Goal: Information Seeking & Learning: Learn about a topic

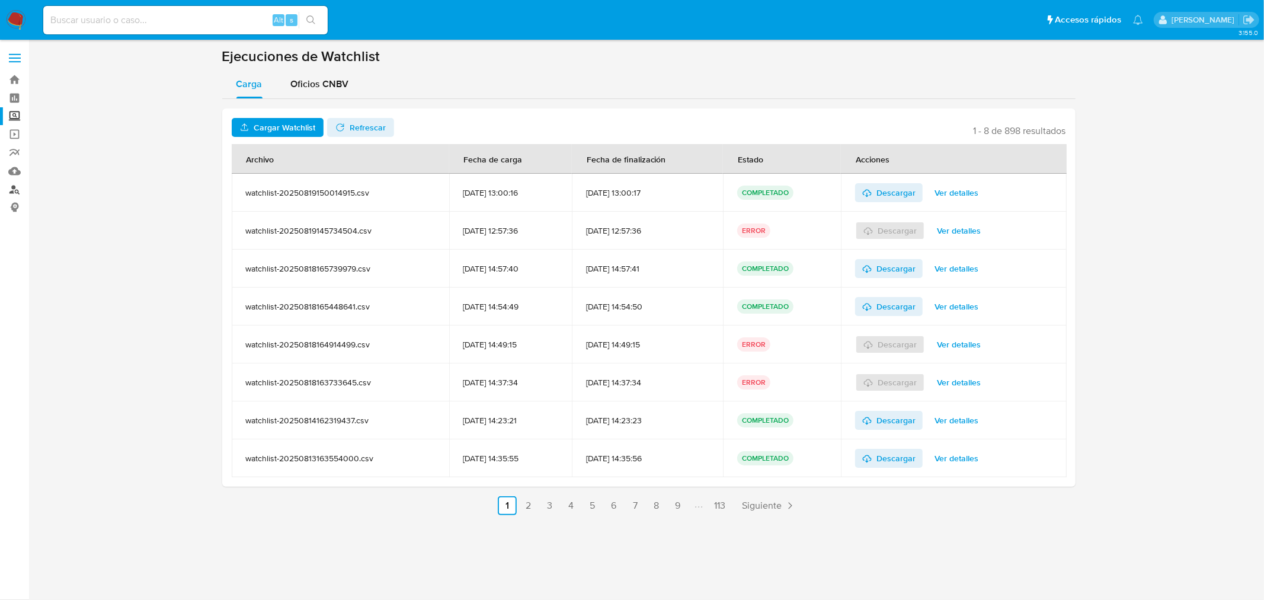
click at [15, 193] on link "Buscador de personas" at bounding box center [70, 189] width 141 height 18
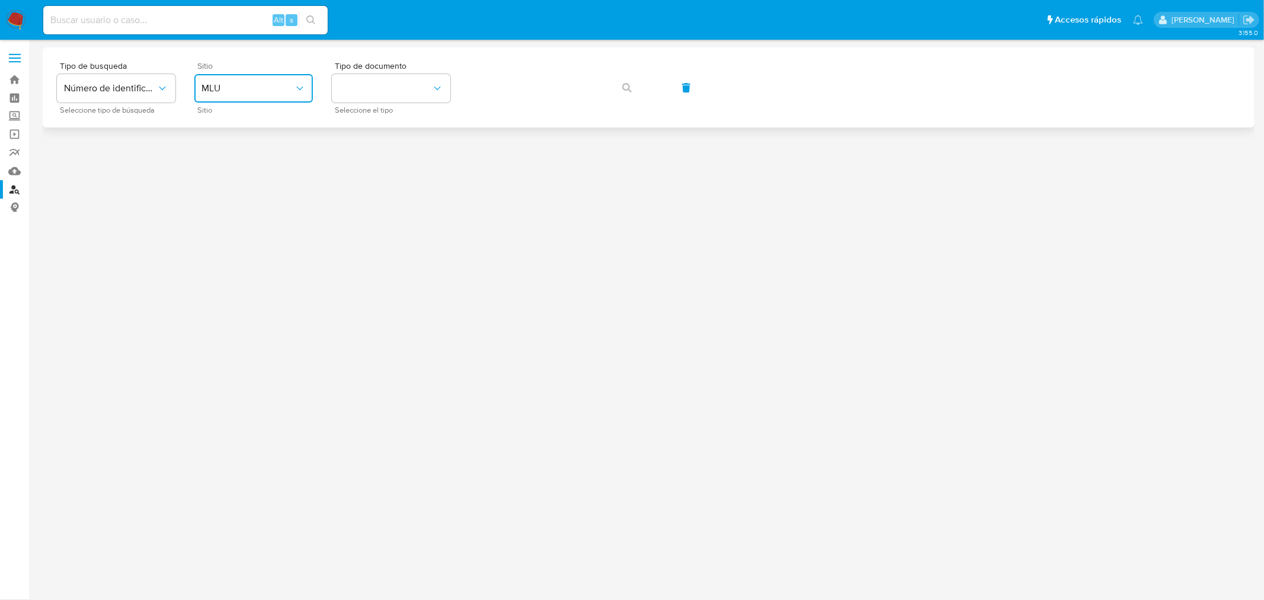
click at [246, 101] on button "MLU" at bounding box center [253, 88] width 118 height 28
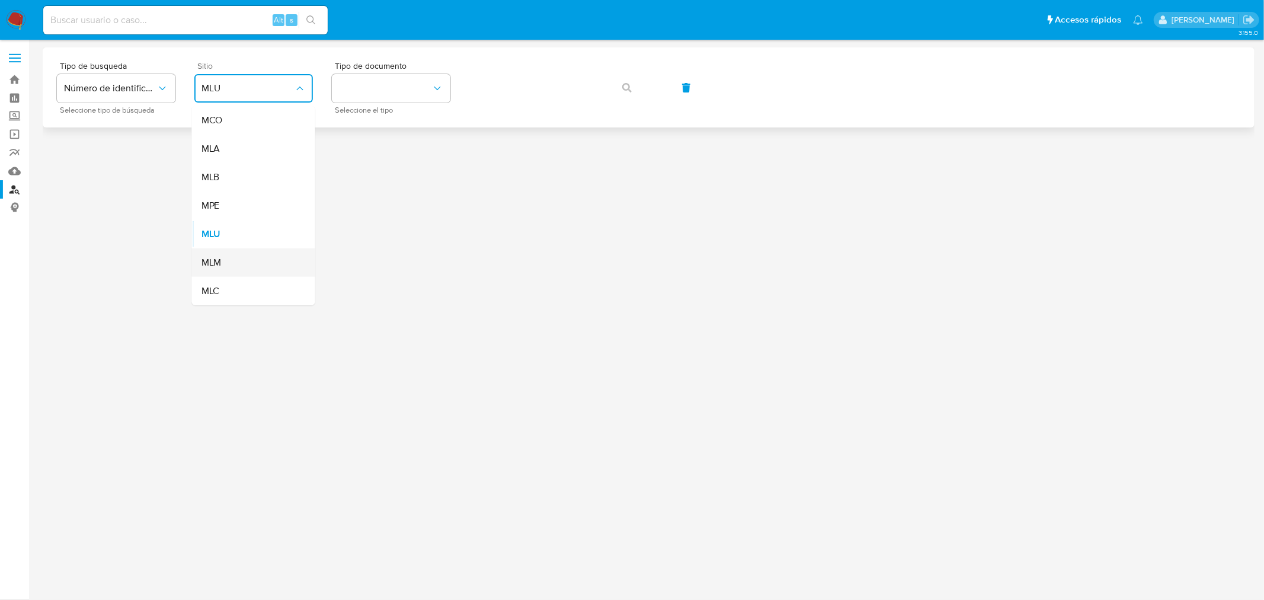
click at [242, 254] on div "MLM" at bounding box center [249, 262] width 97 height 28
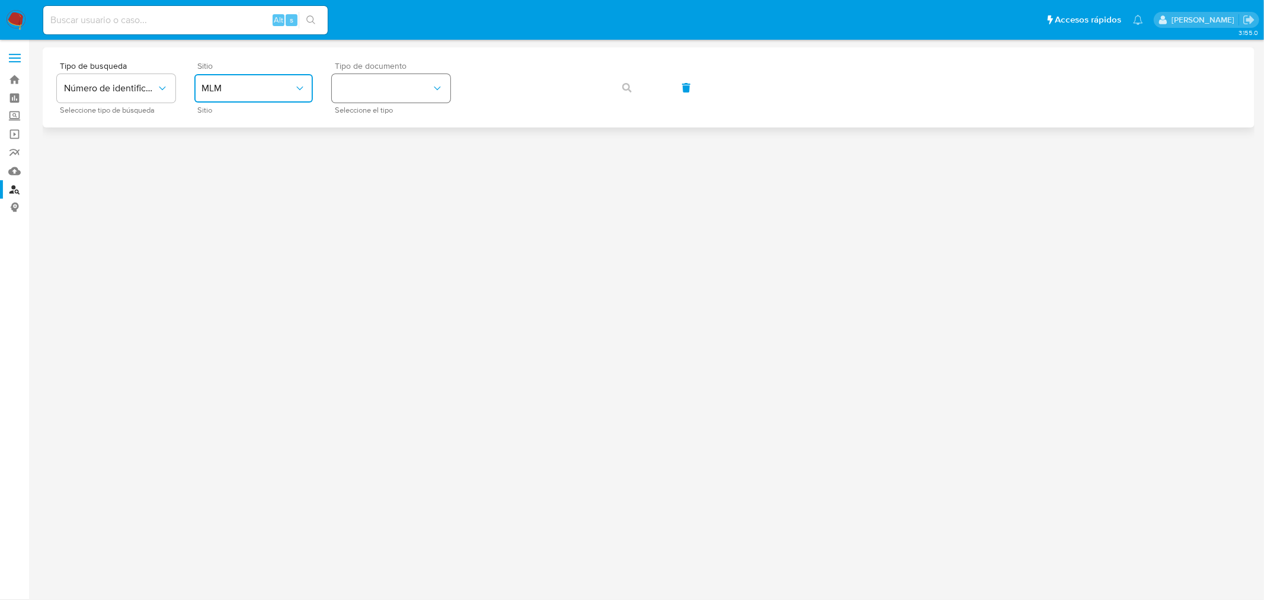
drag, startPoint x: 375, startPoint y: 86, endPoint x: 393, endPoint y: 83, distance: 18.1
click at [393, 83] on button "identificationType" at bounding box center [391, 88] width 118 height 28
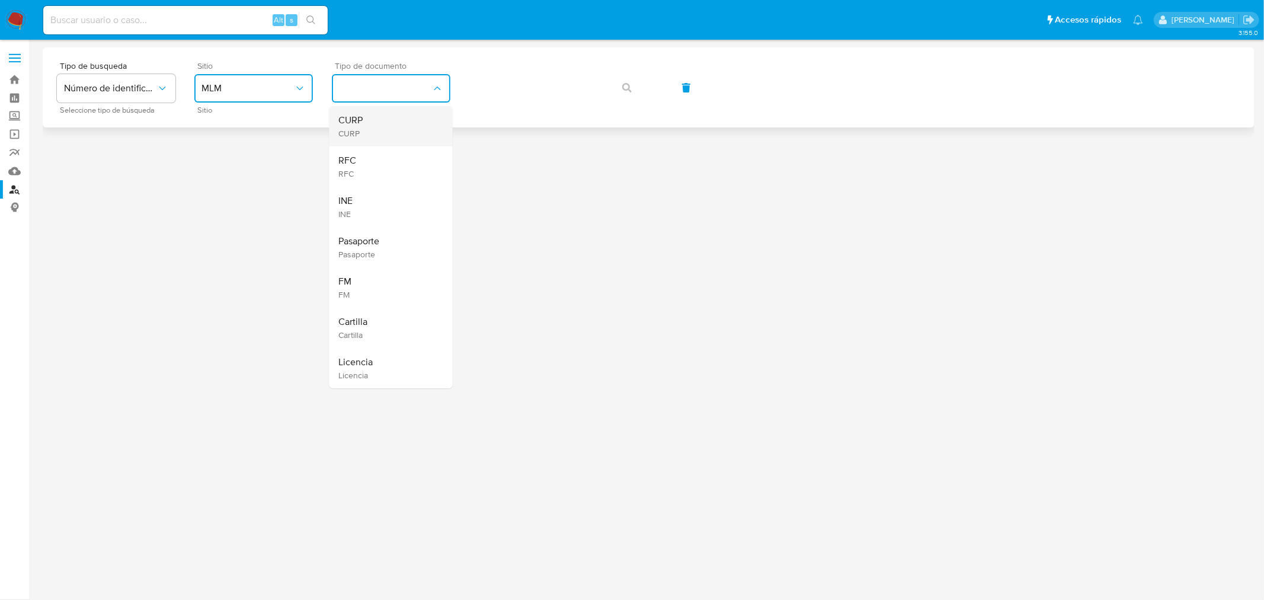
drag, startPoint x: 393, startPoint y: 83, endPoint x: 382, endPoint y: 127, distance: 45.8
click at [382, 102] on div "CURP CURP RFC RFC INE INE Pasaporte Pasaporte FM FM Cartilla Cartilla Licencia …" at bounding box center [391, 88] width 118 height 28
click at [382, 127] on div "CURP CURP" at bounding box center [387, 126] width 97 height 40
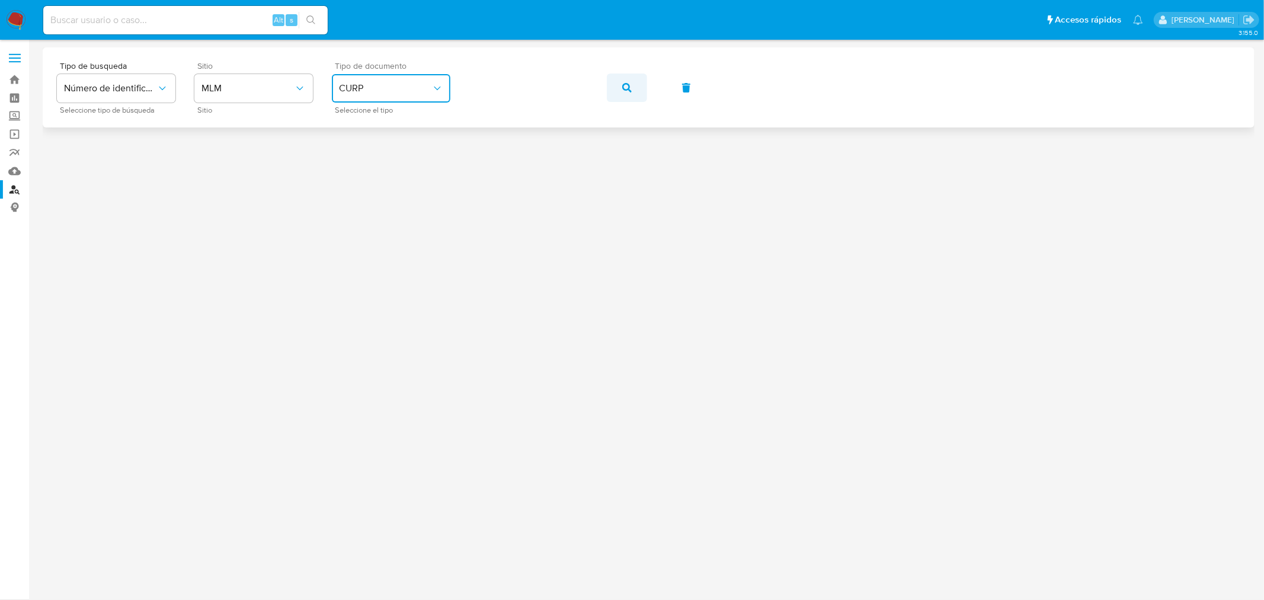
click at [643, 77] on button "button" at bounding box center [627, 87] width 40 height 28
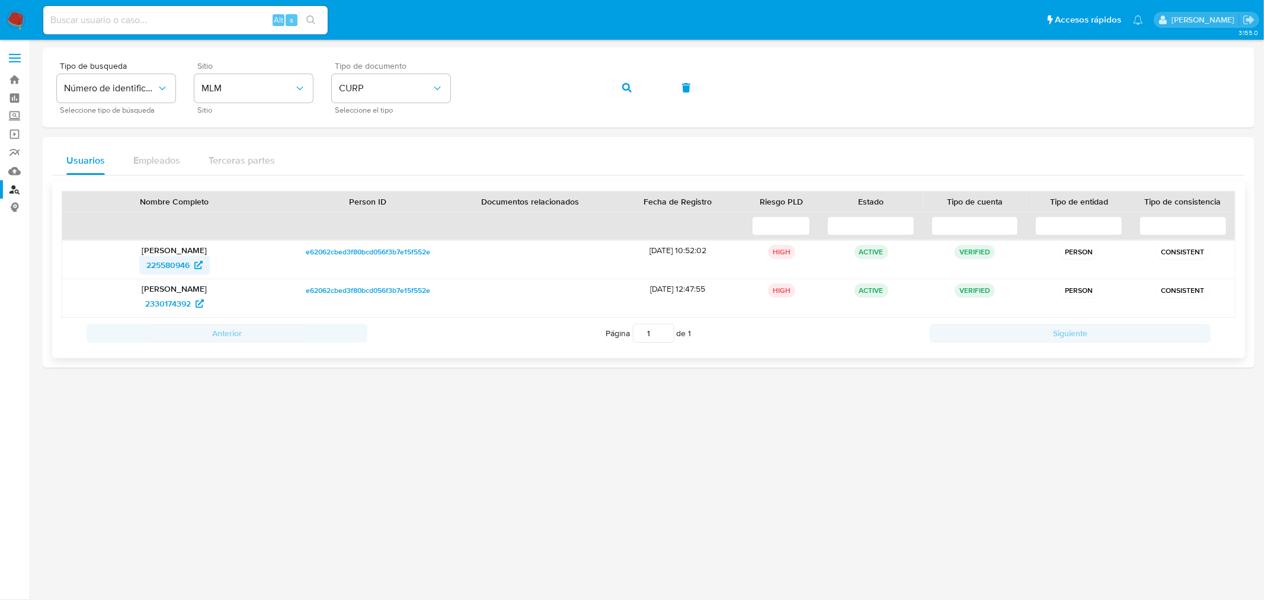
click at [187, 265] on span "225580946" at bounding box center [167, 264] width 43 height 19
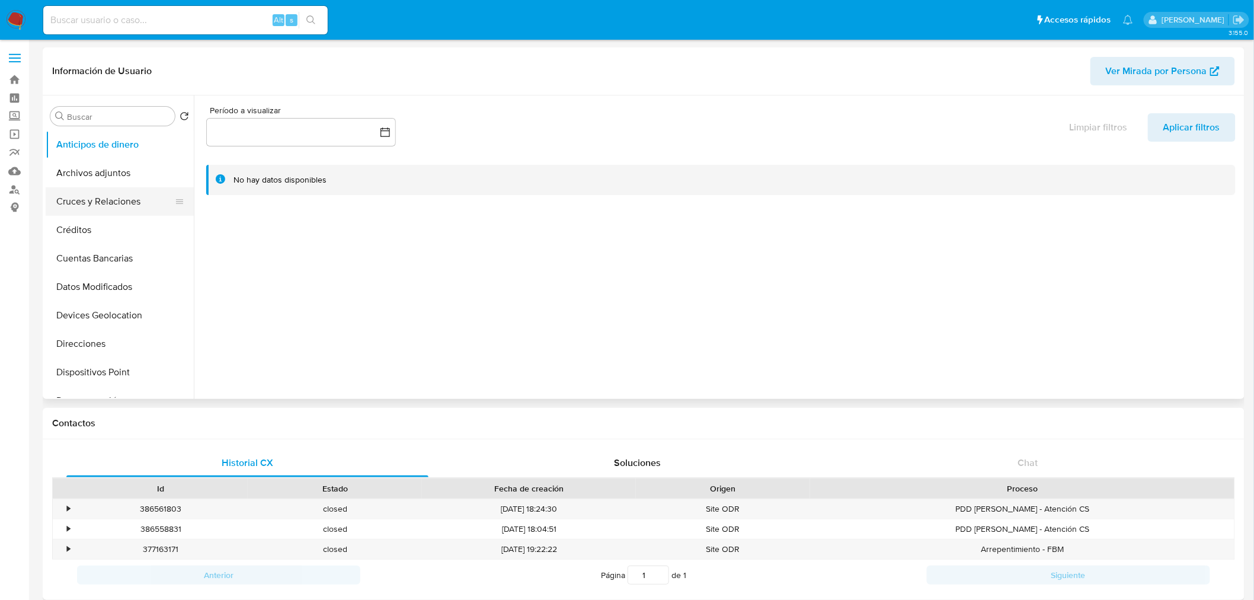
select select "10"
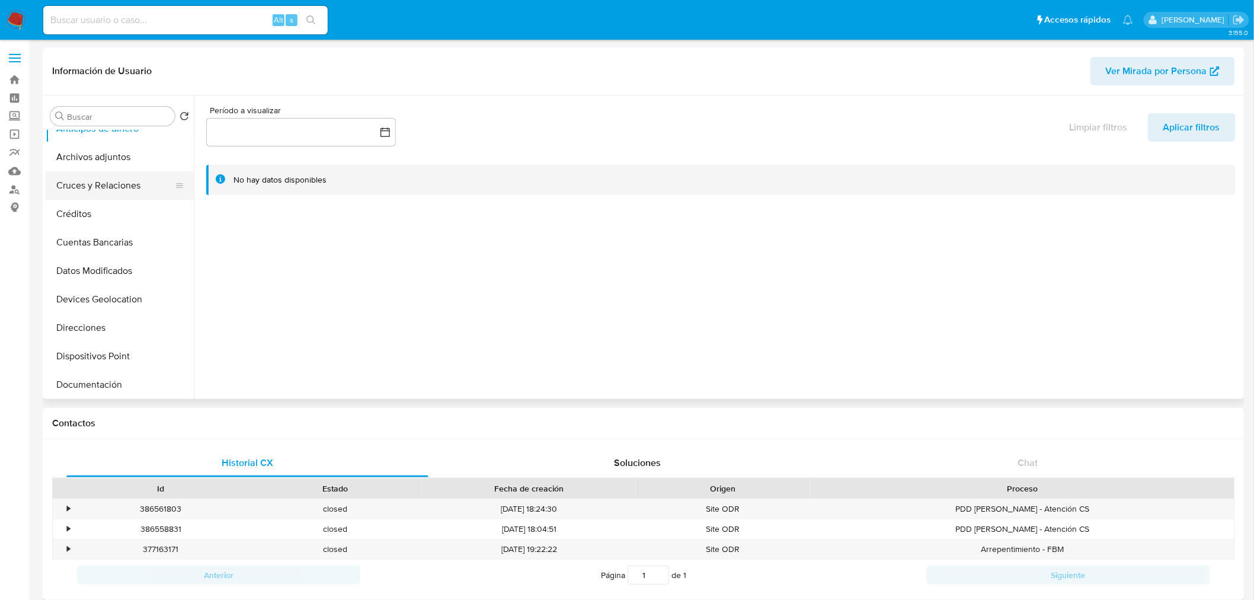
click at [117, 196] on button "Cruces y Relaciones" at bounding box center [115, 185] width 139 height 28
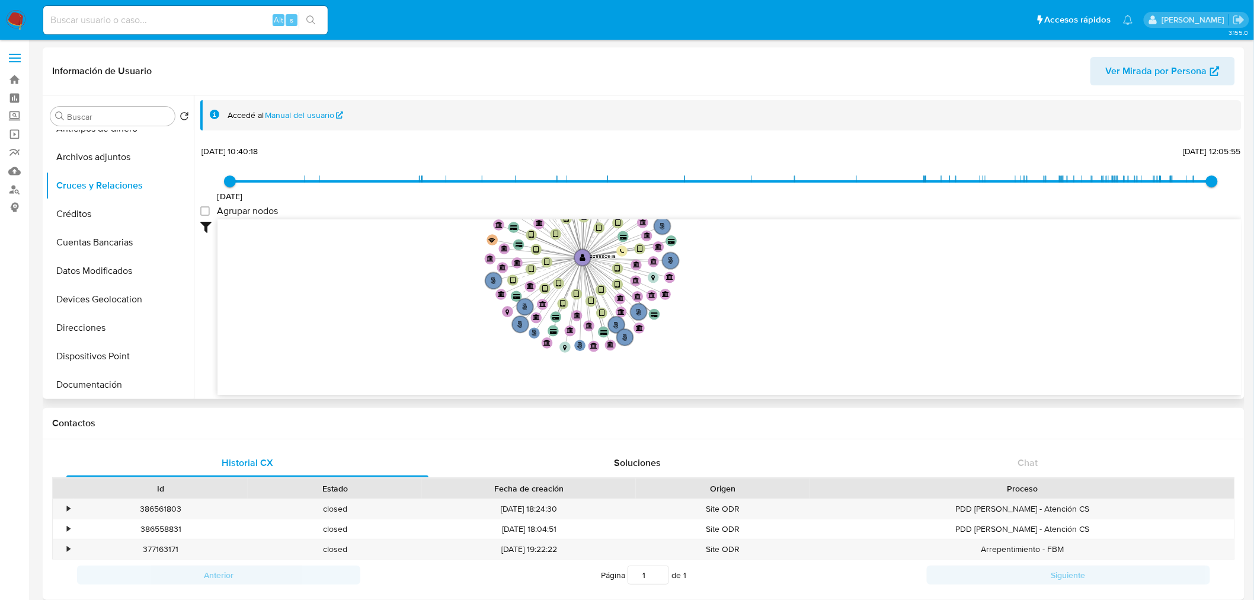
click at [422, 259] on icon "phone-4d72715282a5de654ba90b15b9cc3844  user-225580946  225580946 person-e620…" at bounding box center [729, 305] width 1024 height 172
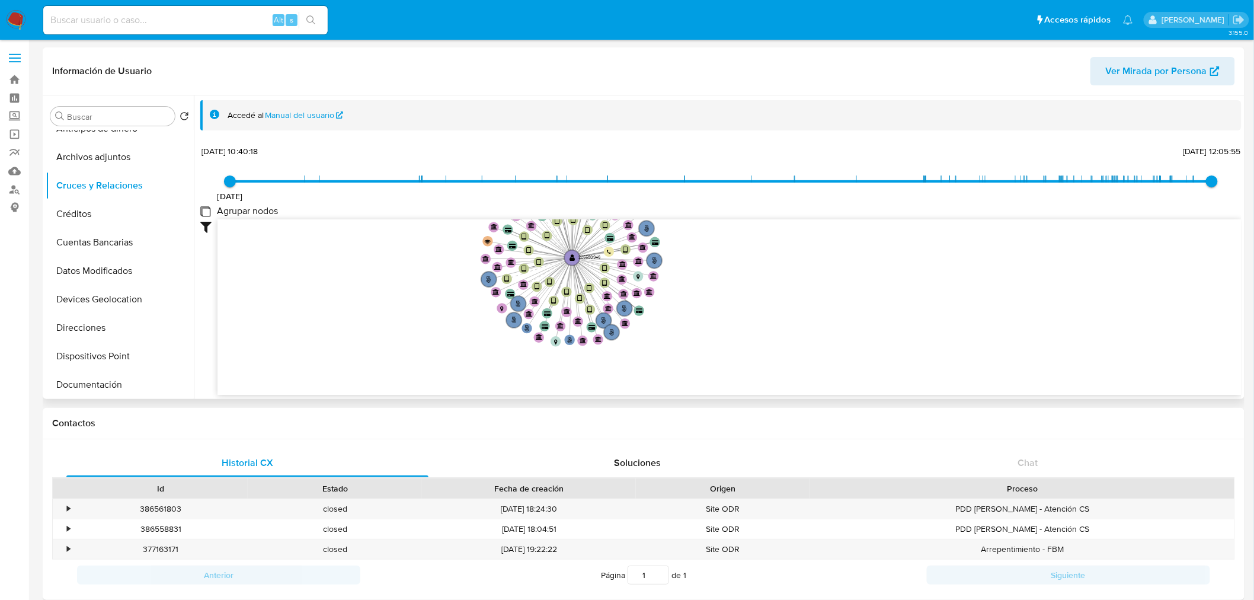
click at [204, 206] on group_nodes "Agrupar nodos" at bounding box center [204, 210] width 9 height 9
checkbox group_nodes "true"
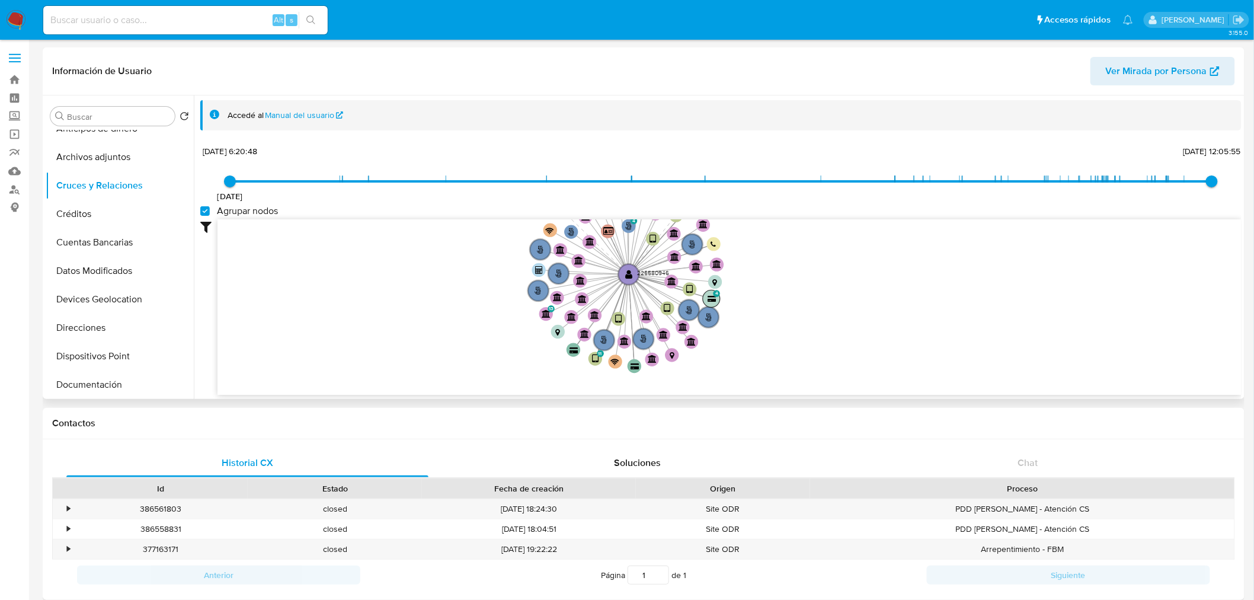
click at [712, 299] on text "" at bounding box center [711, 299] width 8 height 7
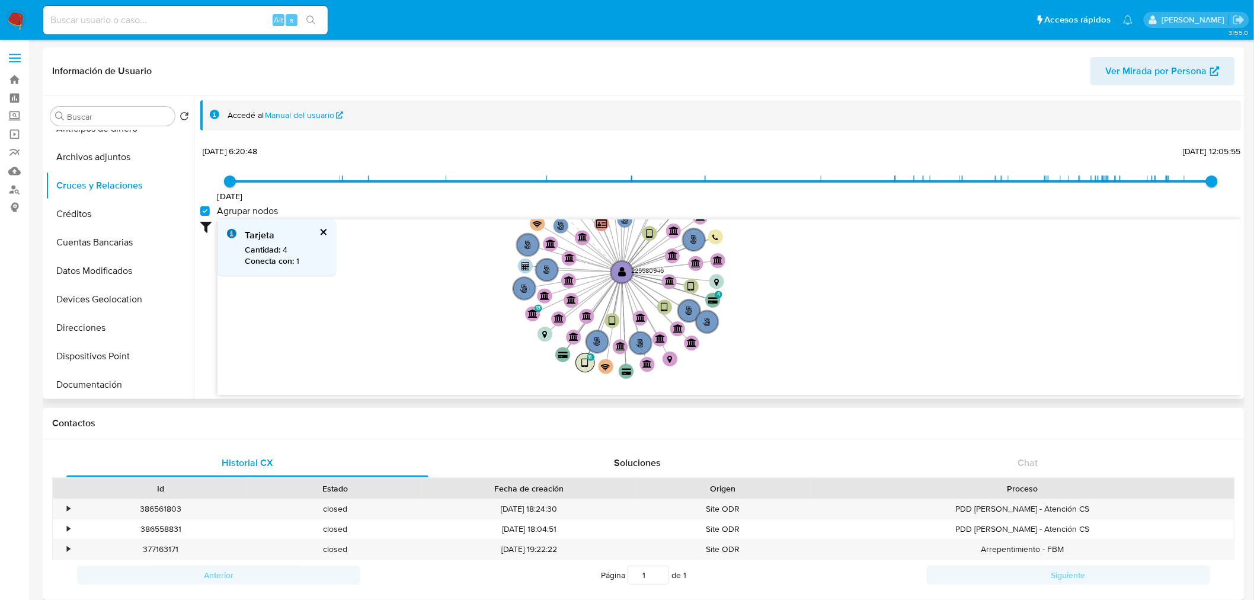
click at [582, 363] on text "" at bounding box center [585, 362] width 7 height 11
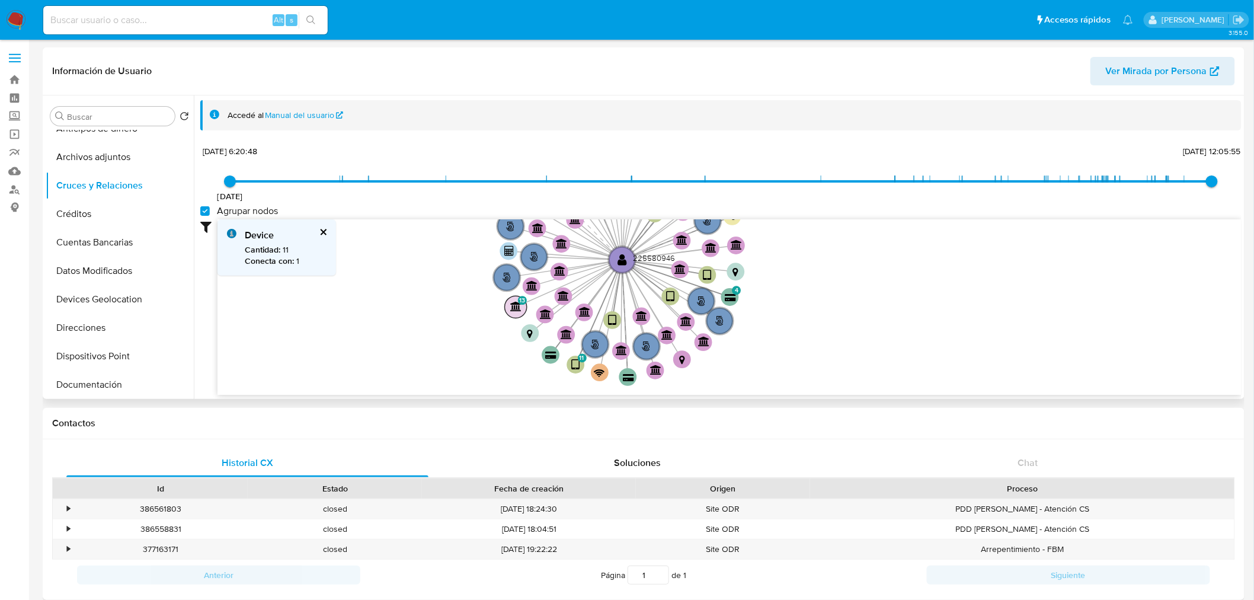
click at [512, 306] on text "" at bounding box center [515, 306] width 11 height 10
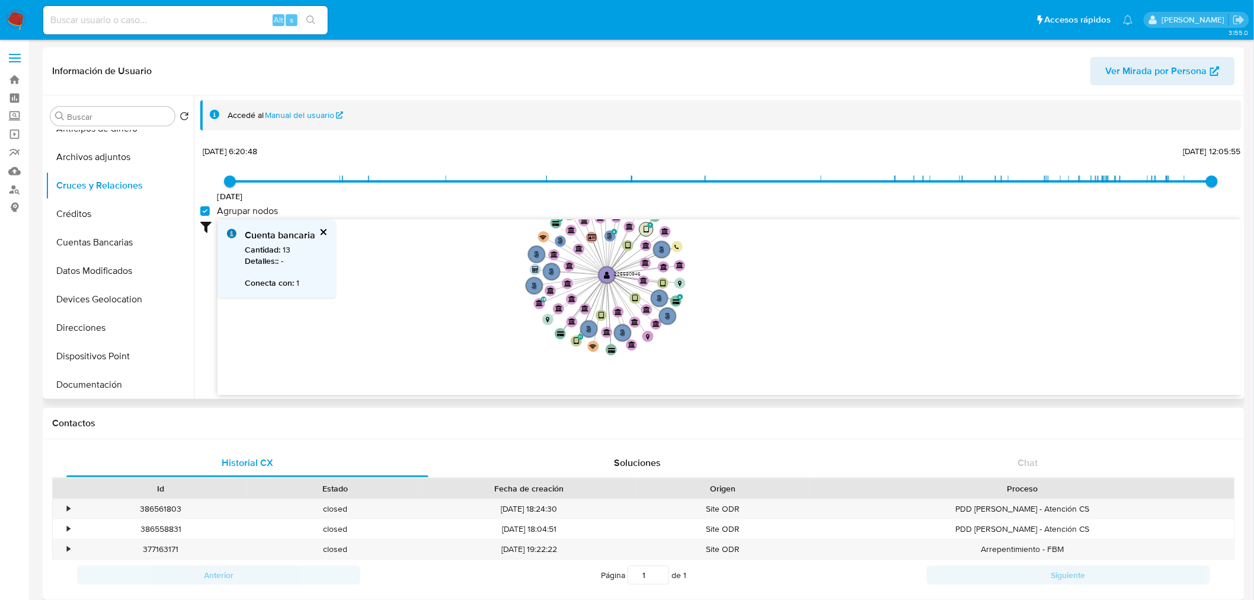
click at [644, 227] on text "" at bounding box center [645, 229] width 5 height 8
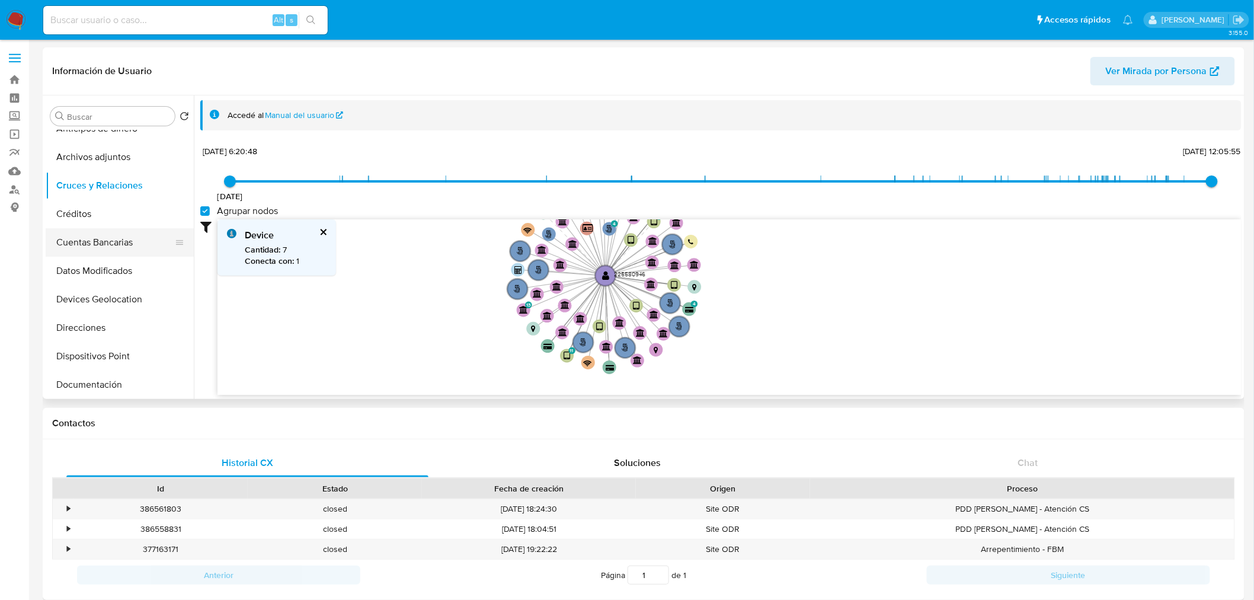
click at [108, 245] on button "Cuentas Bancarias" at bounding box center [115, 242] width 139 height 28
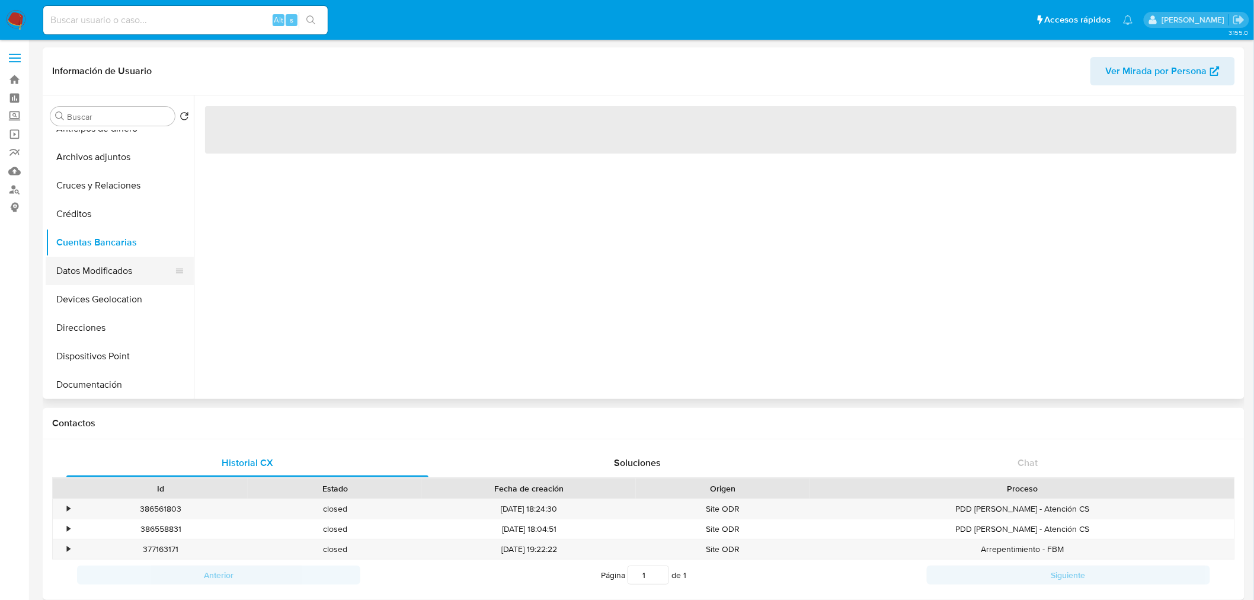
click at [105, 271] on button "Datos Modificados" at bounding box center [115, 271] width 139 height 28
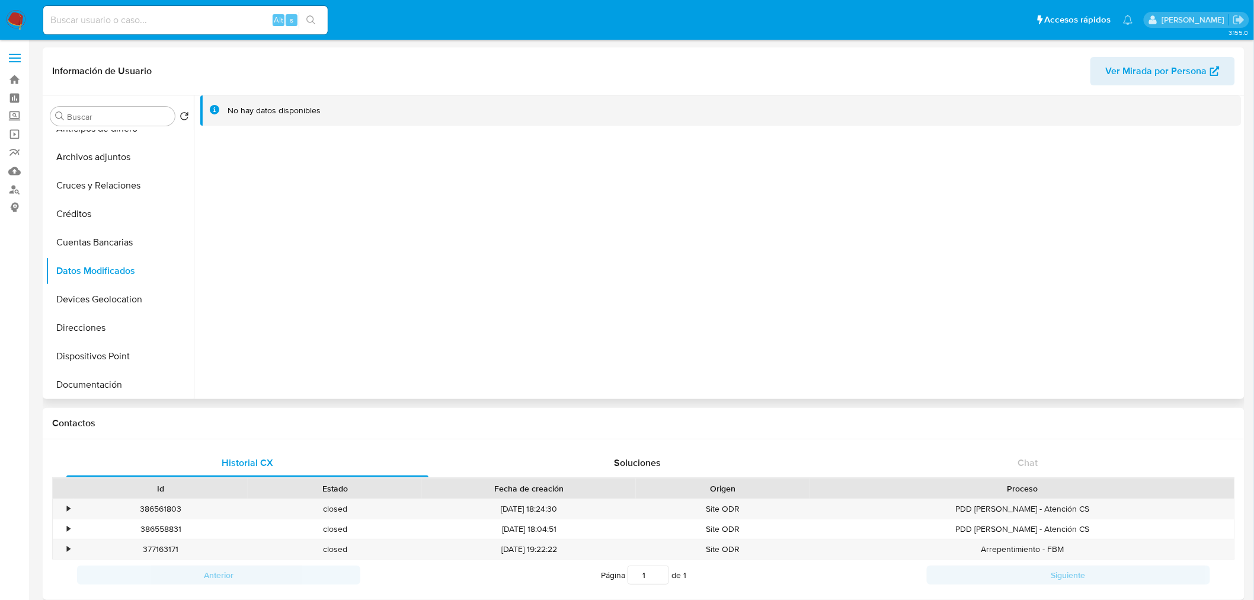
click at [289, 105] on div "No hay datos disponibles" at bounding box center [273, 110] width 93 height 11
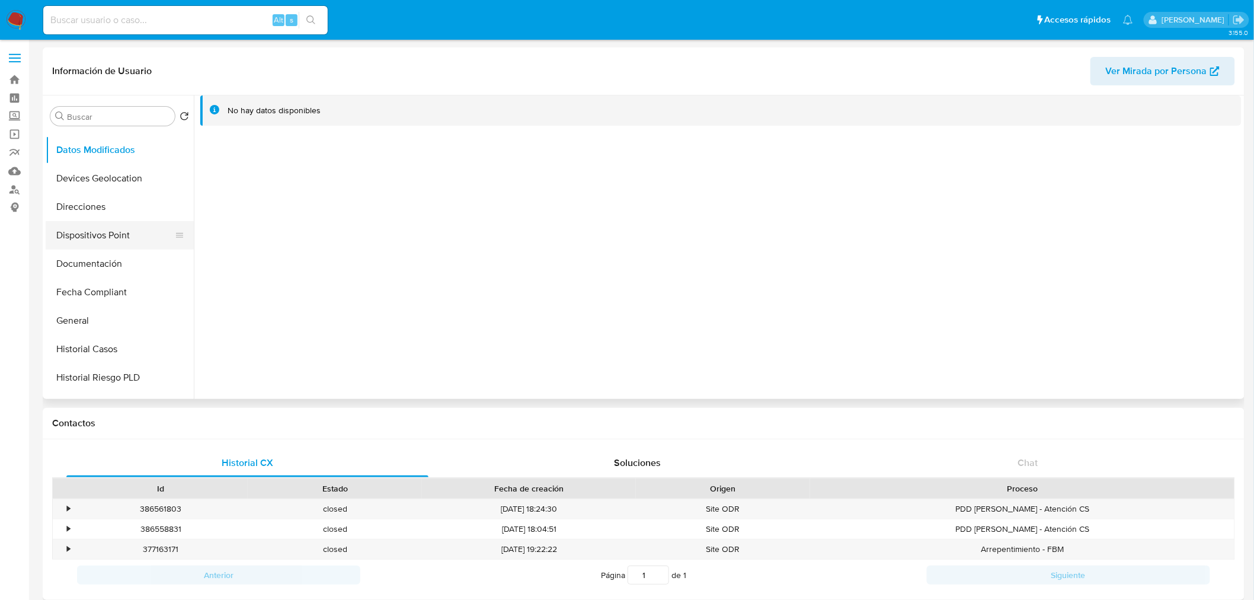
scroll to position [139, 0]
click at [91, 238] on button "Dispositivos Point" at bounding box center [115, 233] width 139 height 28
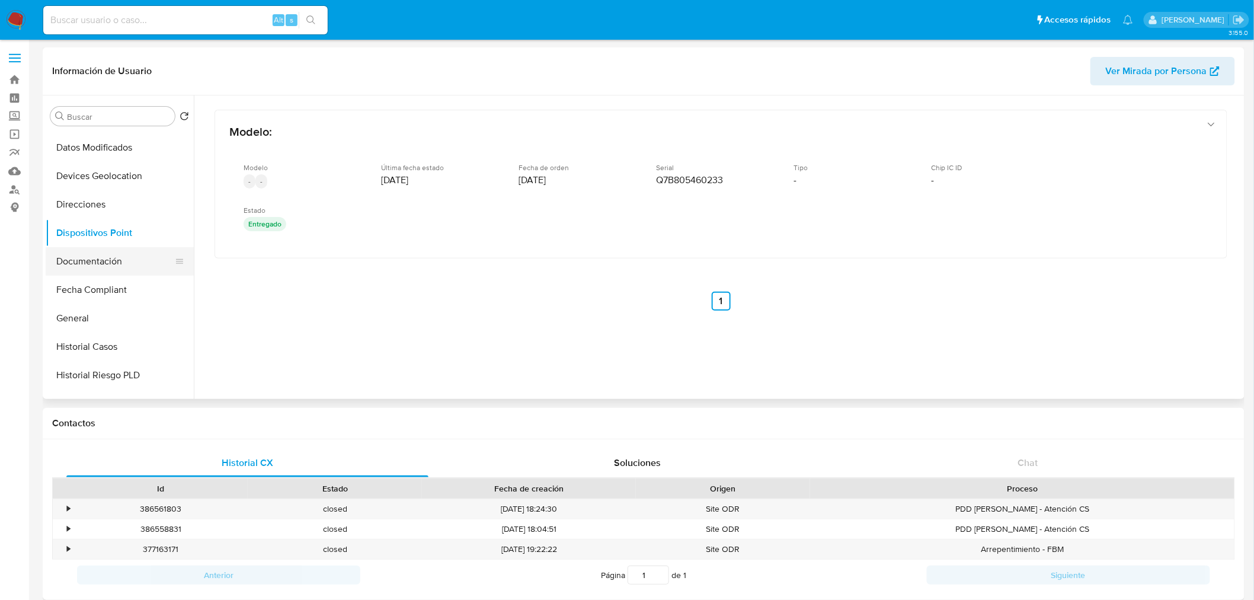
click at [104, 264] on button "Documentación" at bounding box center [115, 261] width 139 height 28
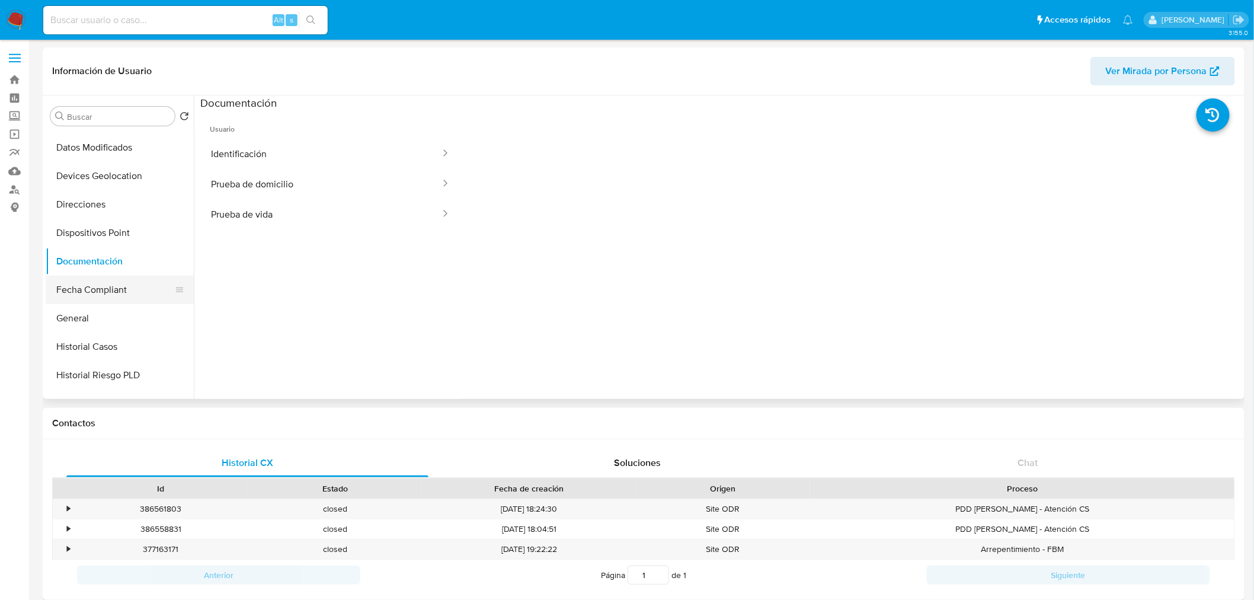
click at [70, 287] on button "Fecha Compliant" at bounding box center [115, 289] width 139 height 28
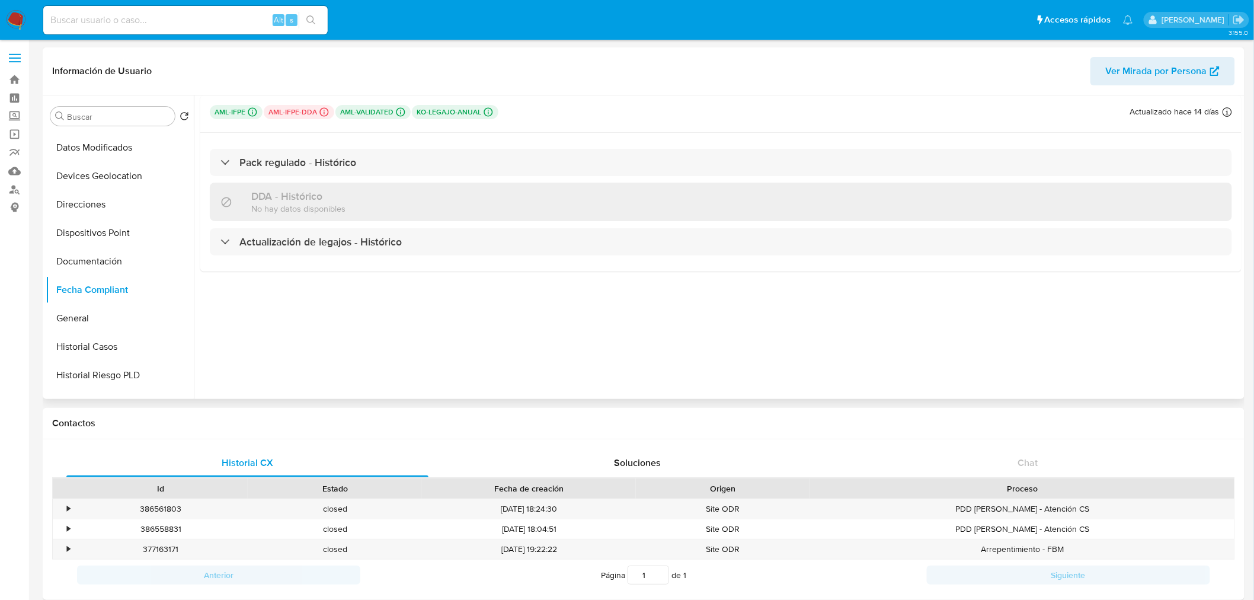
click at [243, 110] on p "aml-ifpe Challenges Pendientes MLM_IFPE L3" at bounding box center [236, 112] width 53 height 14
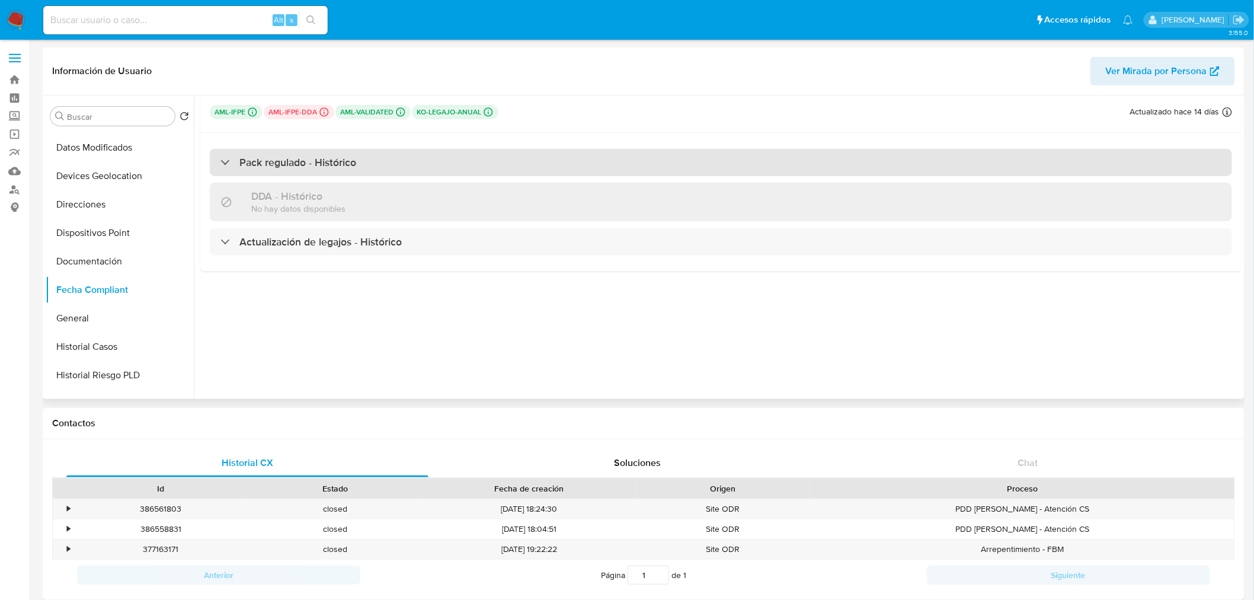
click at [251, 158] on h3 "Pack regulado - Histórico" at bounding box center [297, 162] width 117 height 13
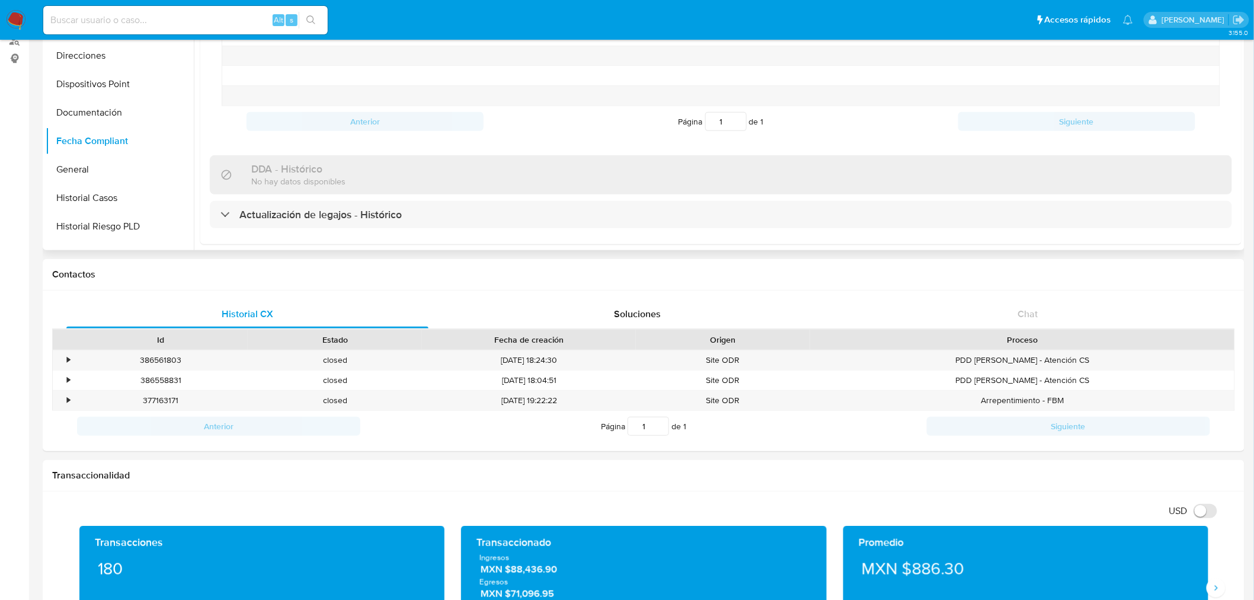
scroll to position [150, 0]
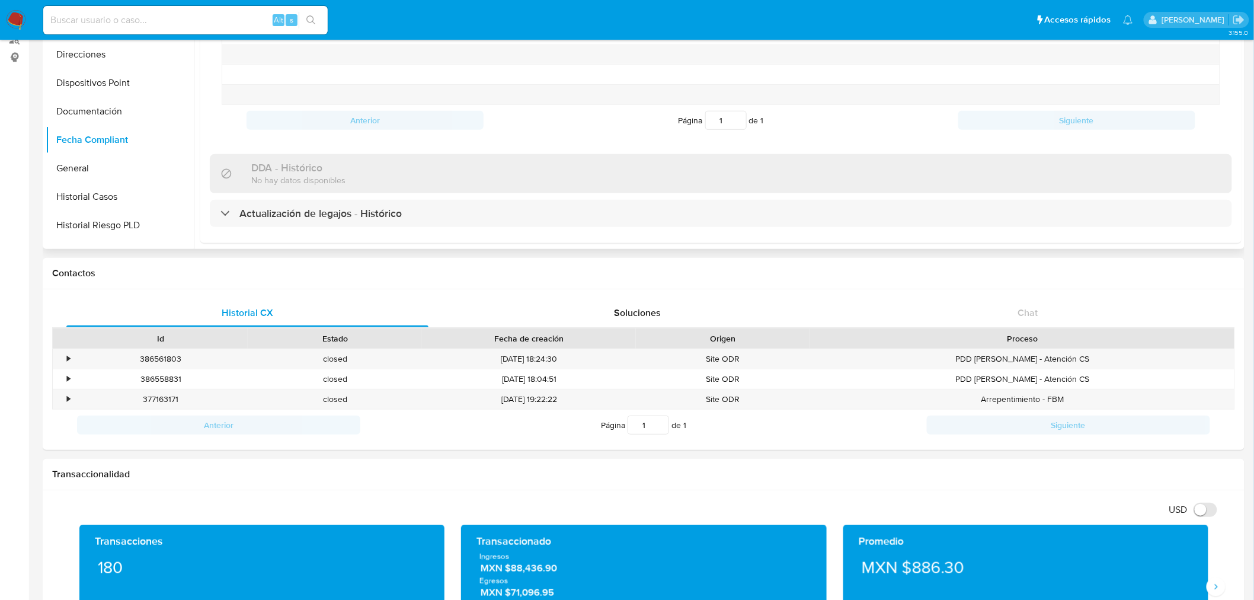
click at [317, 179] on p "No hay datos disponibles" at bounding box center [298, 179] width 94 height 11
click at [279, 174] on p "No hay datos disponibles" at bounding box center [298, 179] width 94 height 11
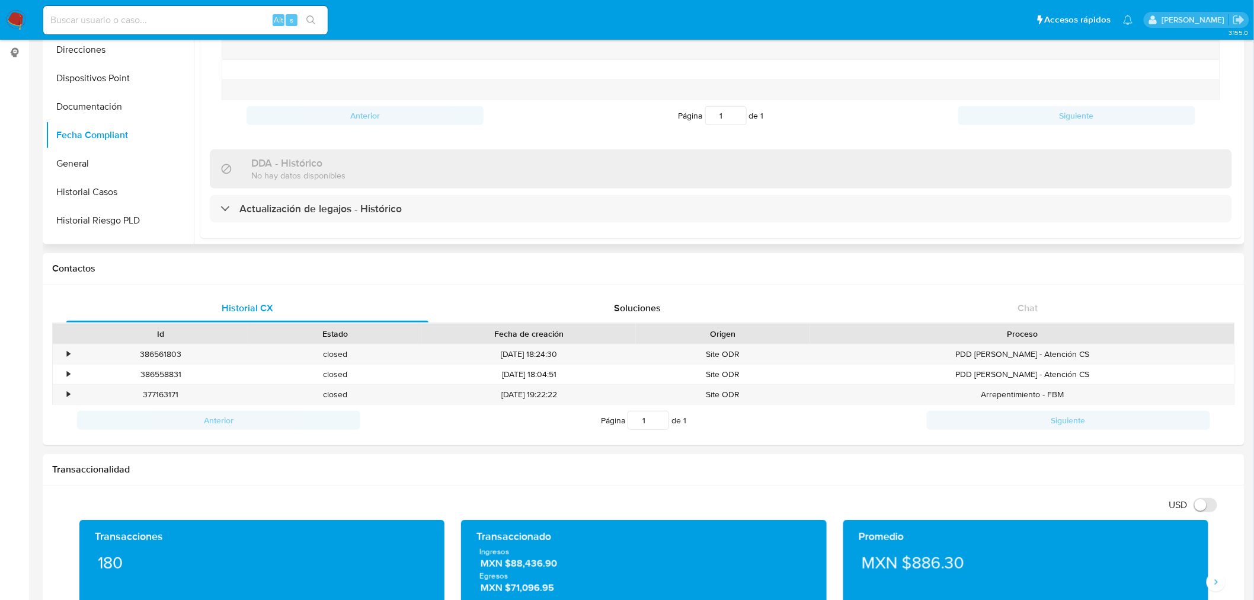
scroll to position [156, 0]
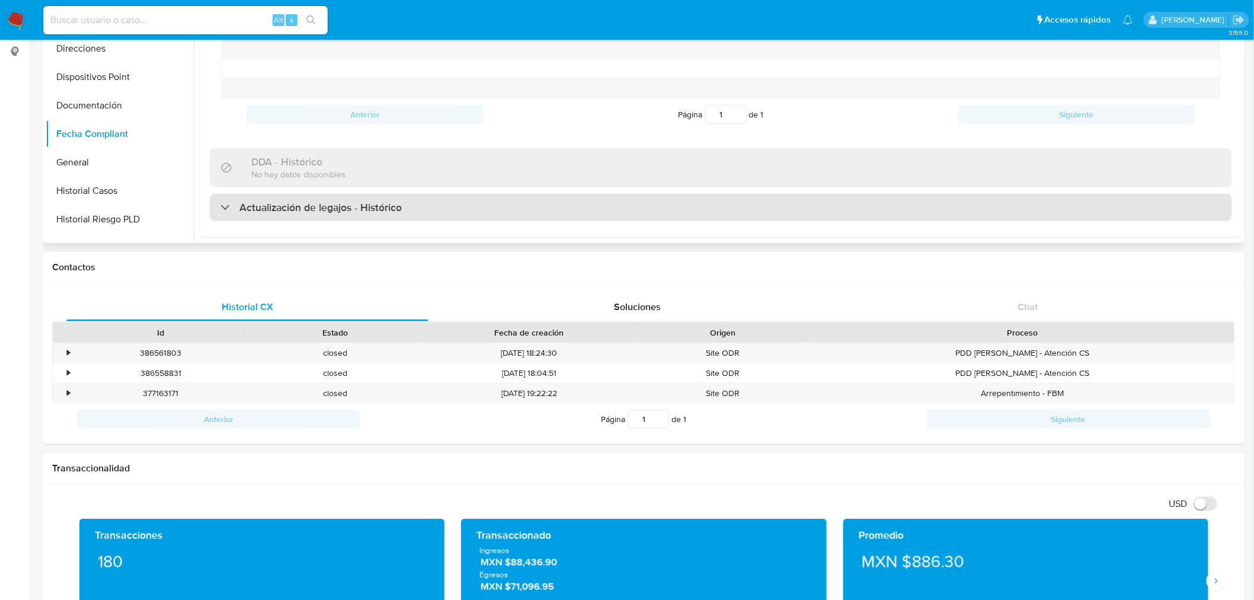
click at [285, 207] on h3 "Actualización de legajos - Histórico" at bounding box center [320, 207] width 162 height 13
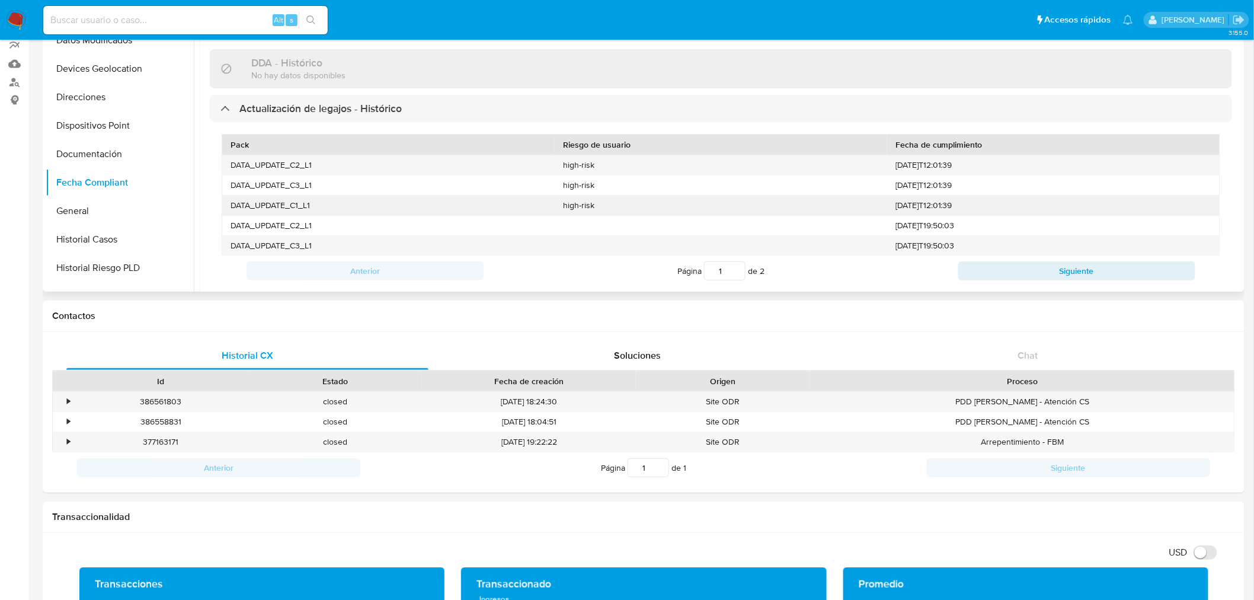
scroll to position [233, 0]
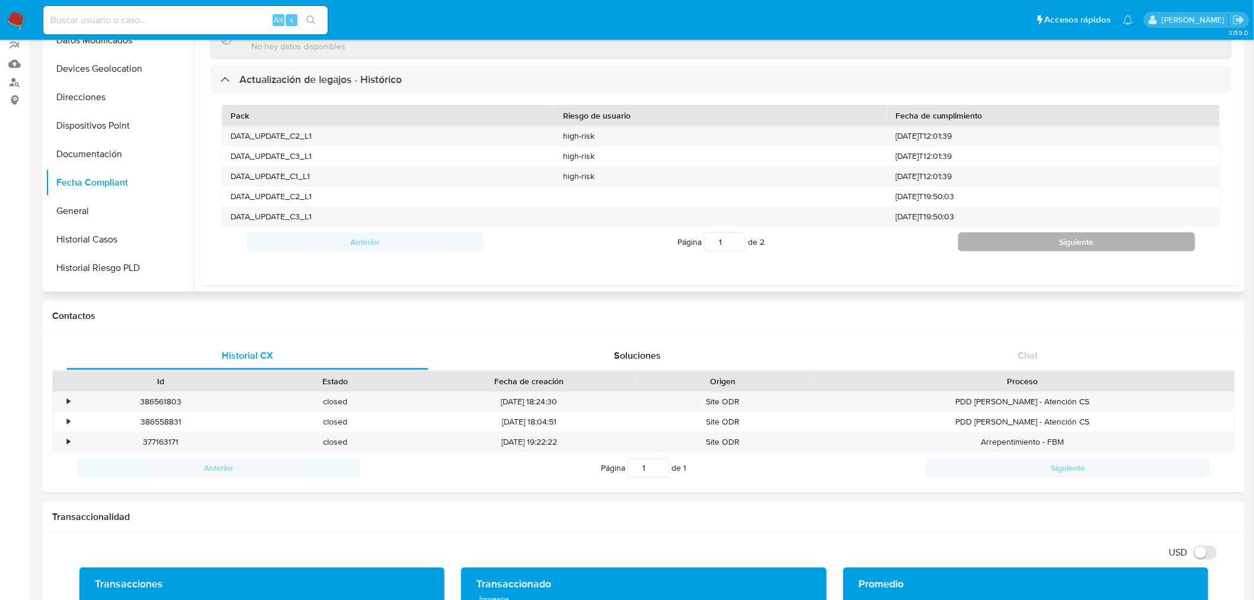
click at [976, 242] on button "Siguiente" at bounding box center [1076, 241] width 237 height 19
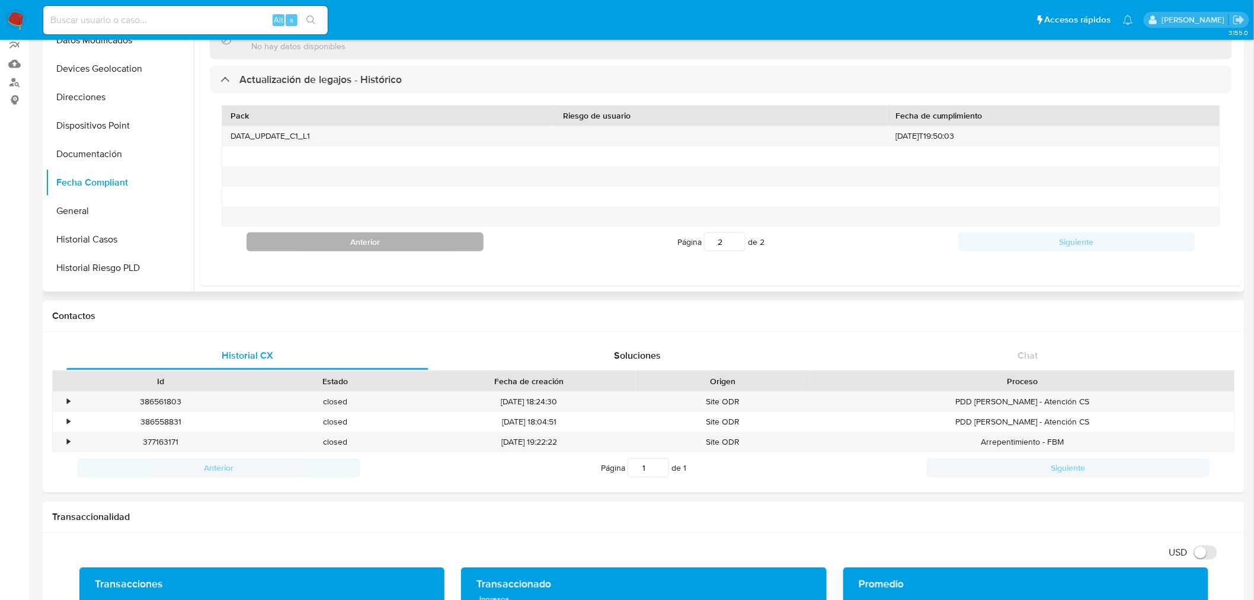
click at [463, 245] on button "Anterior" at bounding box center [364, 241] width 237 height 19
type input "1"
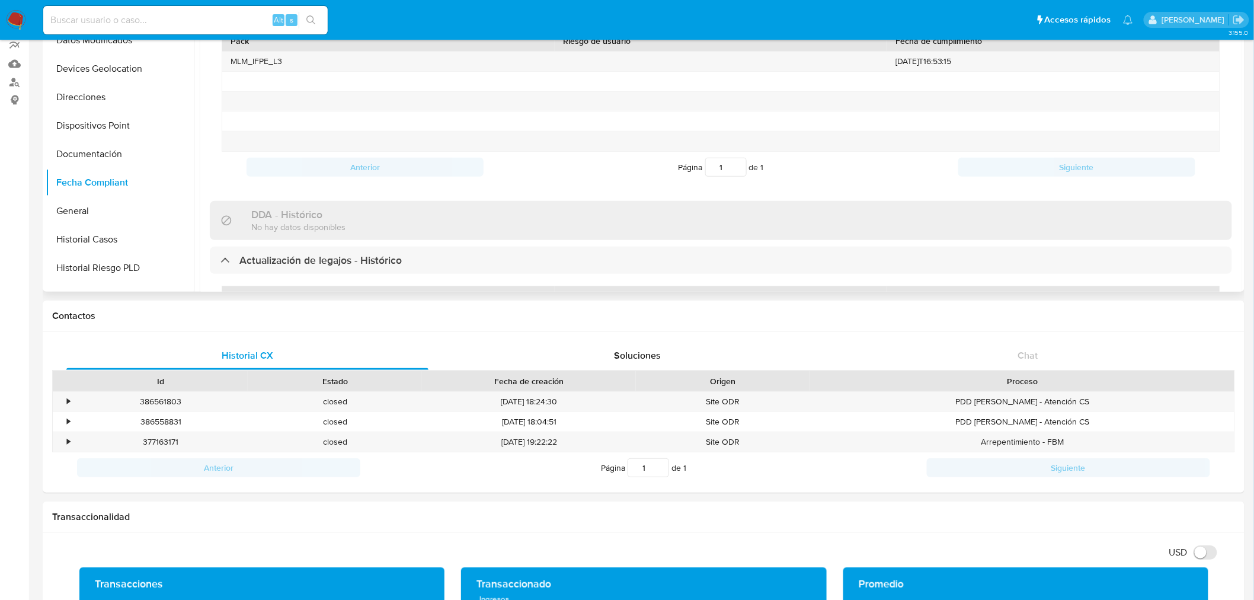
scroll to position [50, 0]
click at [345, 227] on p "No hay datos disponibles" at bounding box center [298, 227] width 94 height 11
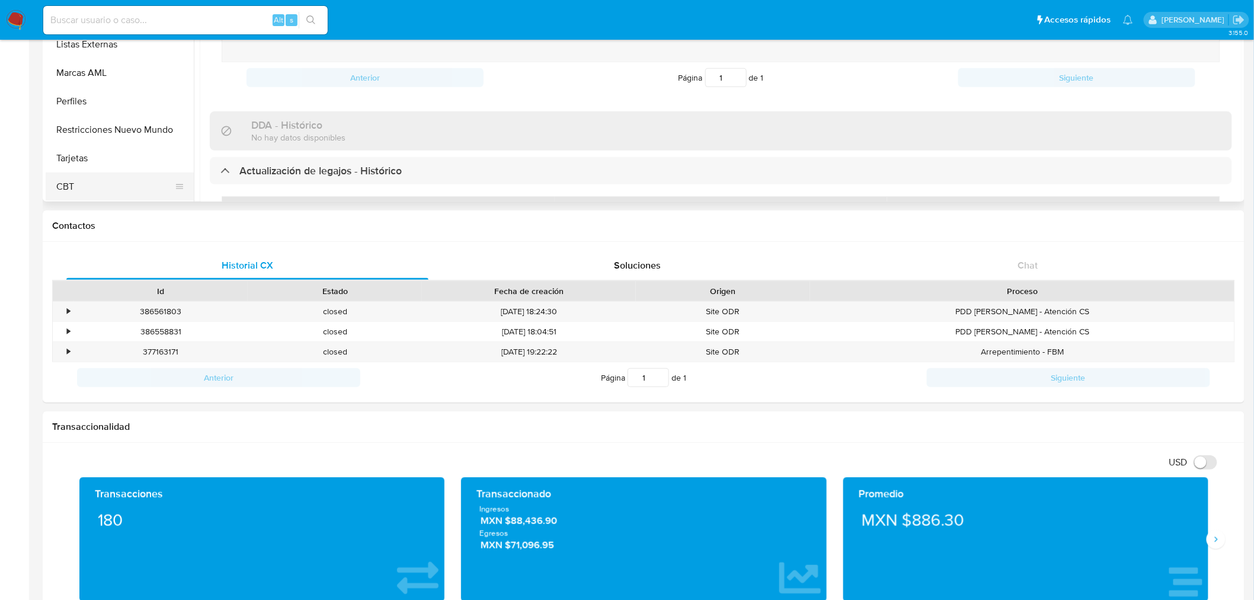
scroll to position [501, 0]
click at [101, 188] on button "CBT" at bounding box center [115, 186] width 139 height 28
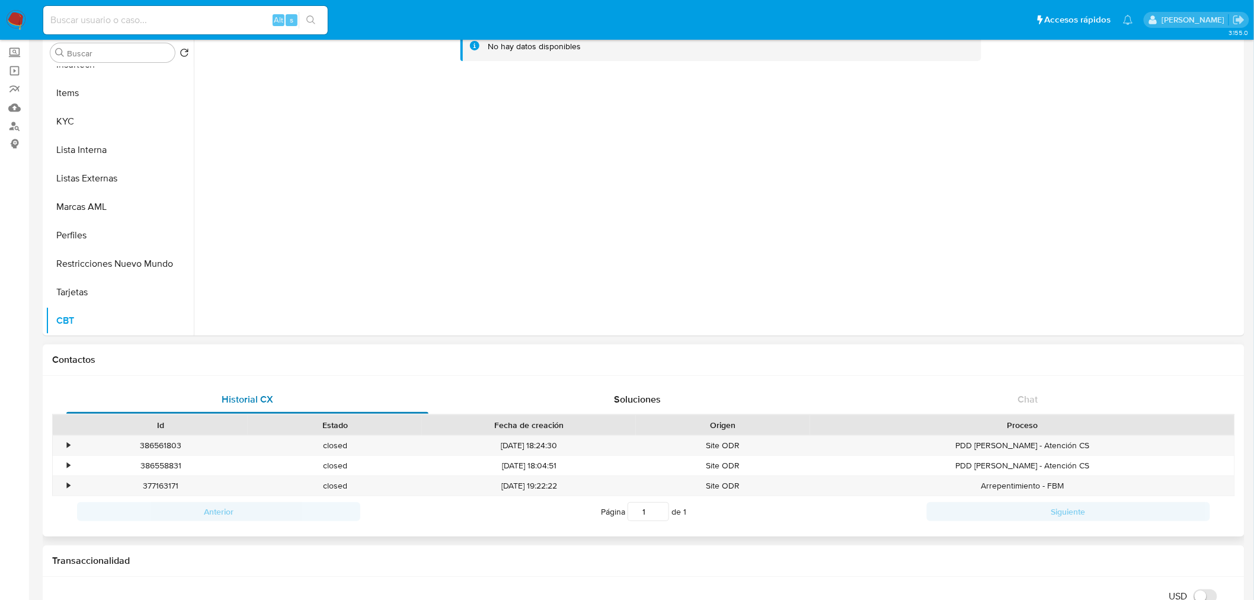
scroll to position [0, 0]
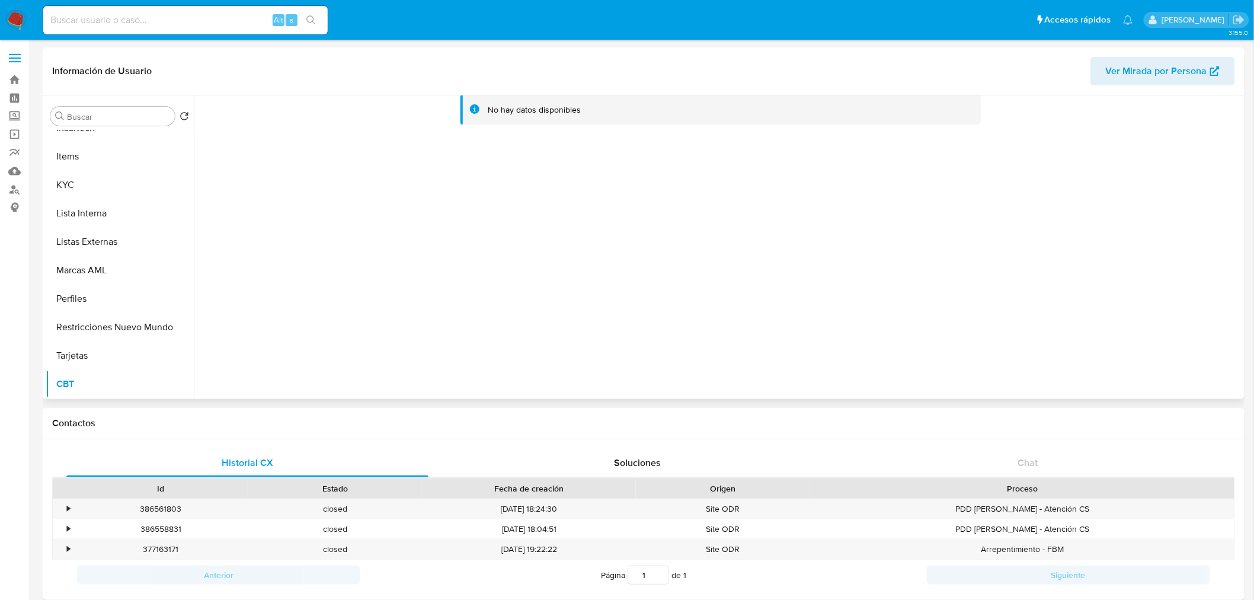
click at [500, 111] on div "No hay datos disponibles" at bounding box center [534, 109] width 93 height 11
click at [488, 107] on div "No hay datos disponibles" at bounding box center [534, 109] width 93 height 11
click at [85, 356] on button "Tarjetas" at bounding box center [115, 355] width 139 height 28
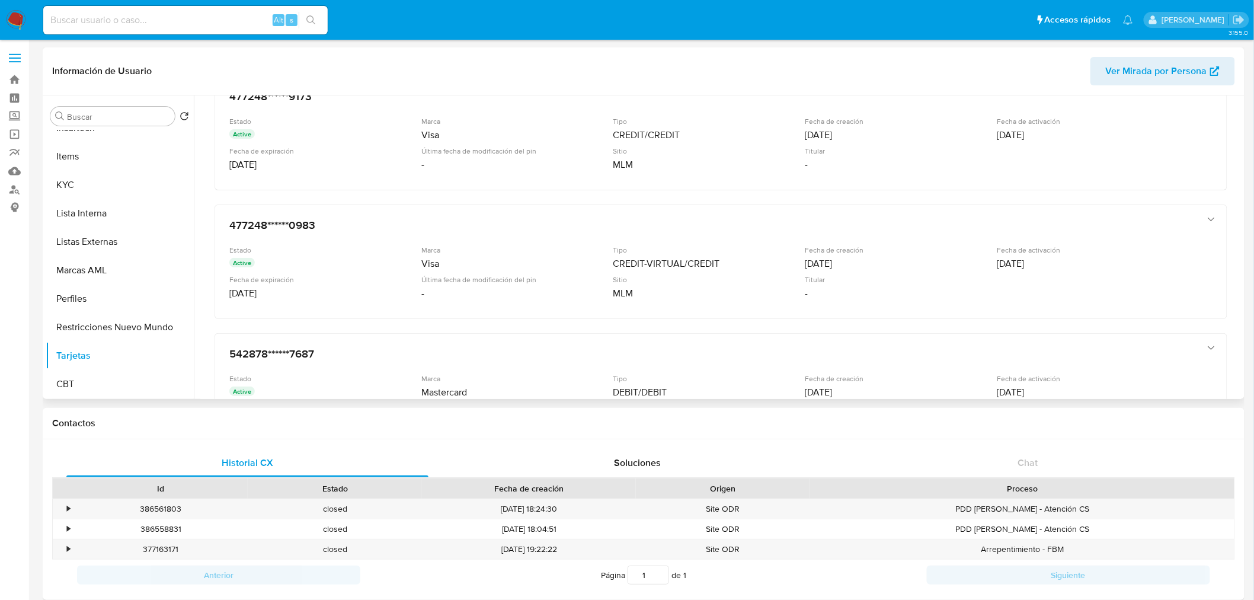
scroll to position [107, 0]
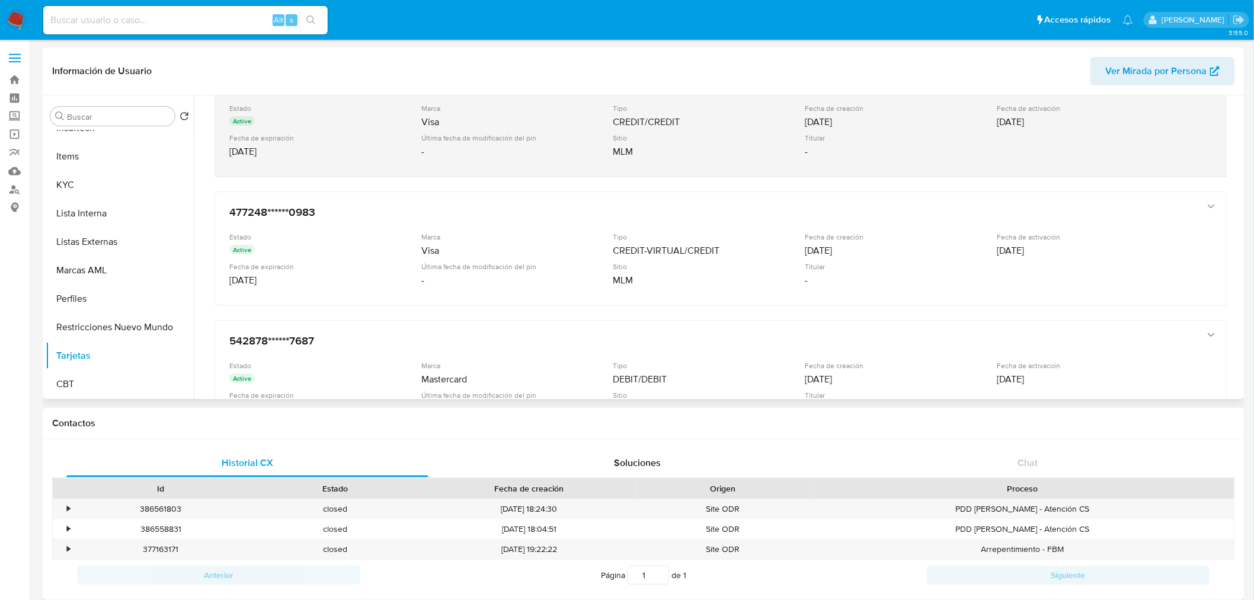
click at [538, 137] on div "Última fecha de modificación del pin" at bounding box center [516, 137] width 190 height 9
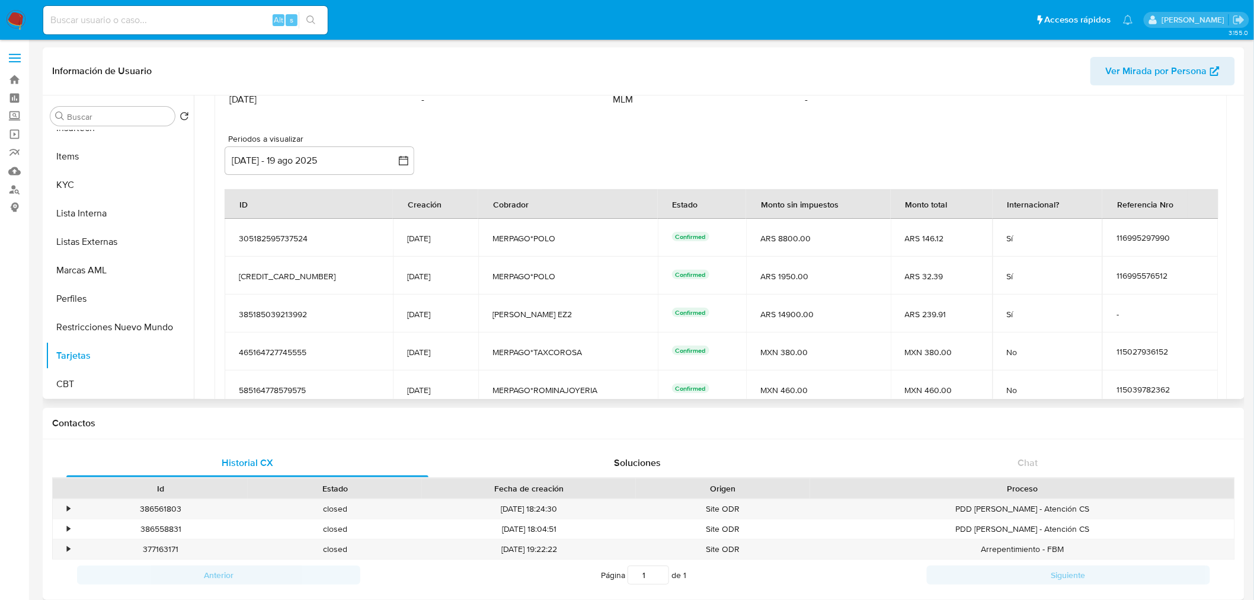
scroll to position [158, 0]
click at [398, 161] on icon "button" at bounding box center [404, 161] width 12 height 12
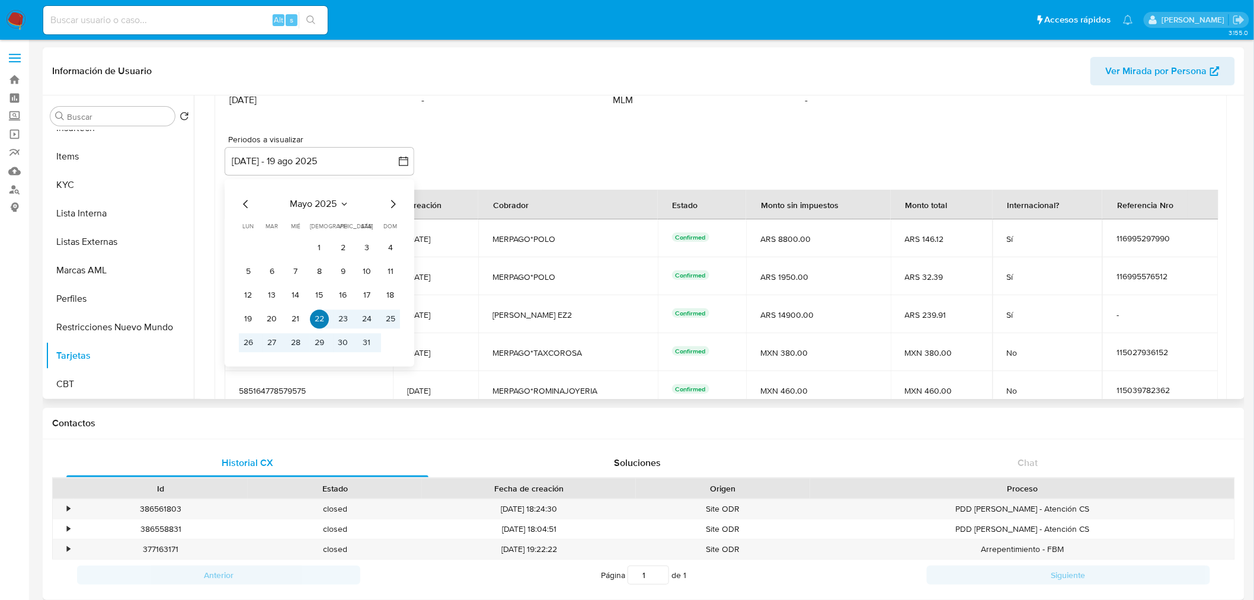
click at [328, 320] on button "22" at bounding box center [319, 318] width 19 height 19
click at [364, 339] on button "31" at bounding box center [366, 342] width 19 height 19
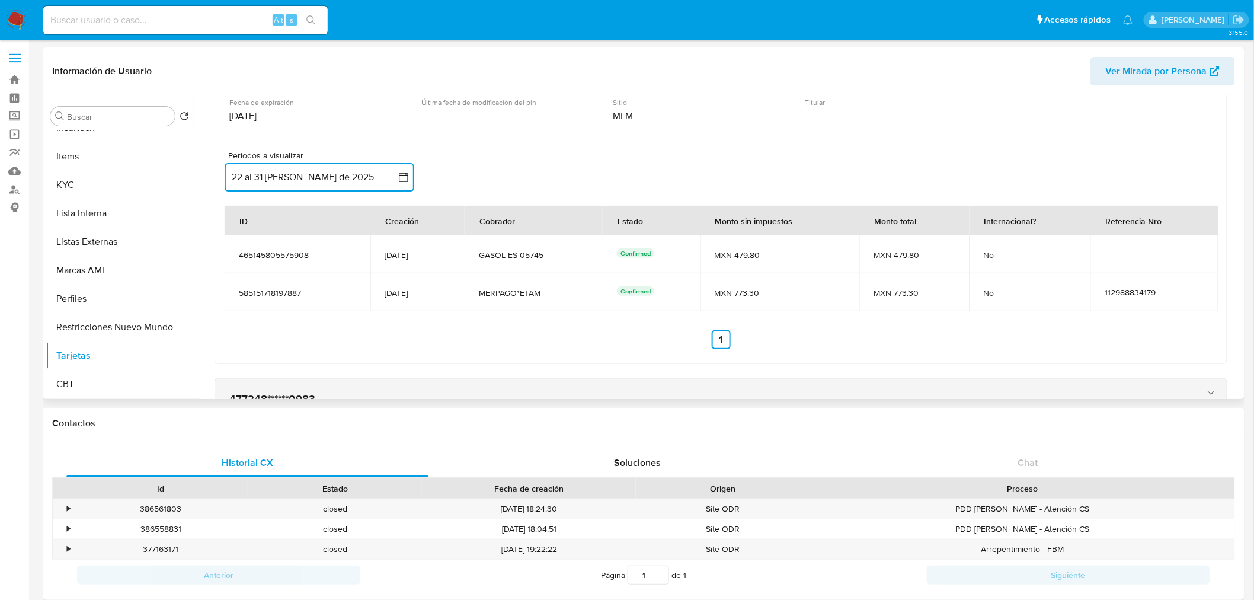
scroll to position [130, 0]
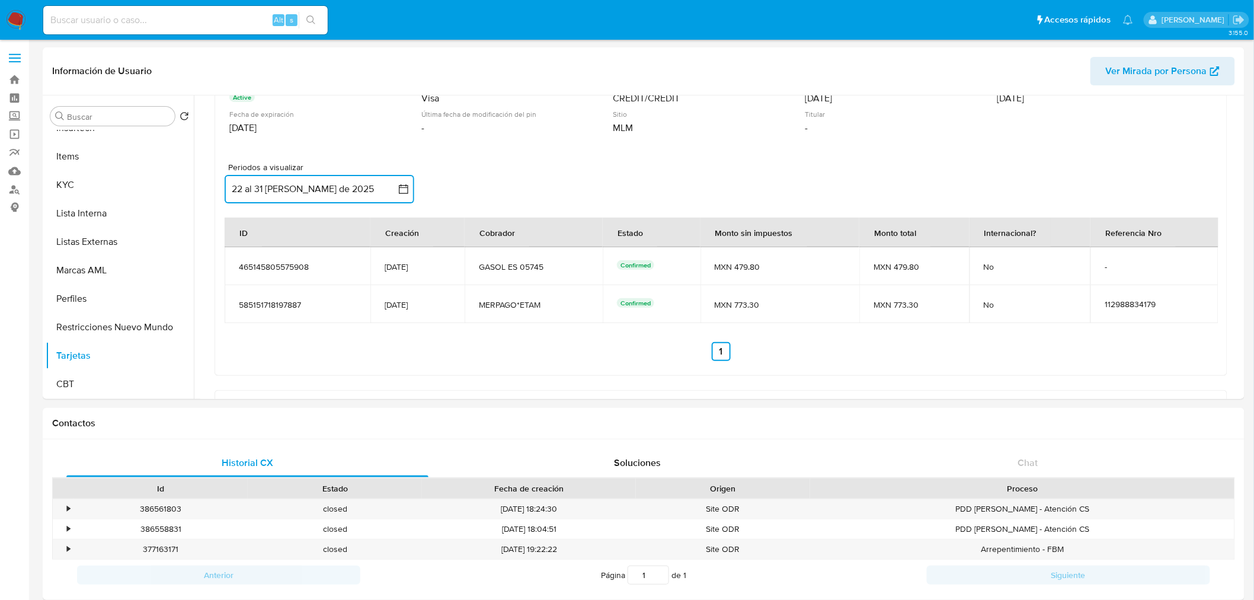
click at [354, 188] on button "22 al 31 [PERSON_NAME] de 2025" at bounding box center [320, 189] width 190 height 28
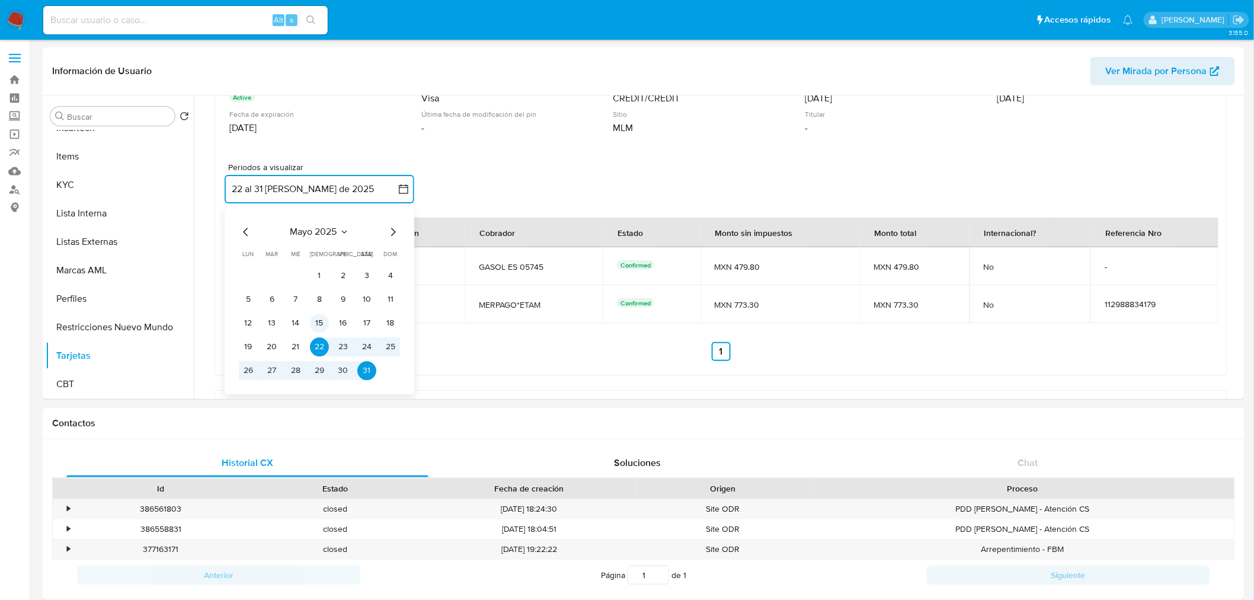
click at [328, 318] on button "15" at bounding box center [319, 322] width 19 height 19
drag, startPoint x: 399, startPoint y: 229, endPoint x: 389, endPoint y: 233, distance: 11.2
click at [389, 233] on icon "Mes siguiente" at bounding box center [393, 232] width 14 height 14
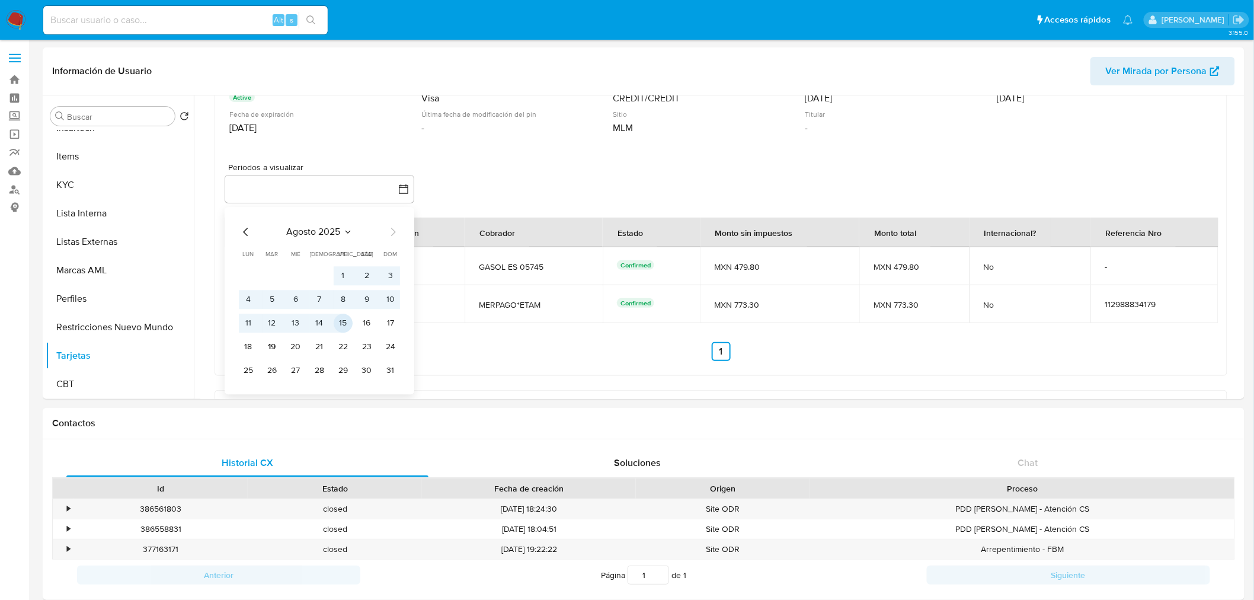
click at [344, 328] on button "15" at bounding box center [343, 322] width 19 height 19
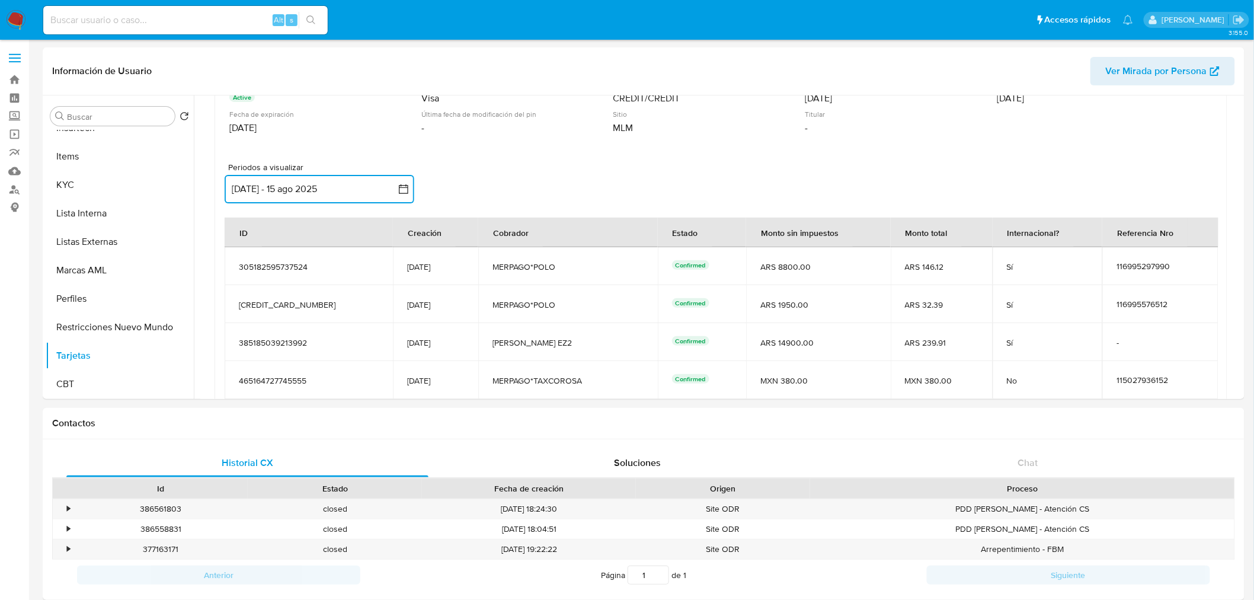
click at [382, 201] on button "[DATE] - 15 ago 2025" at bounding box center [320, 189] width 190 height 28
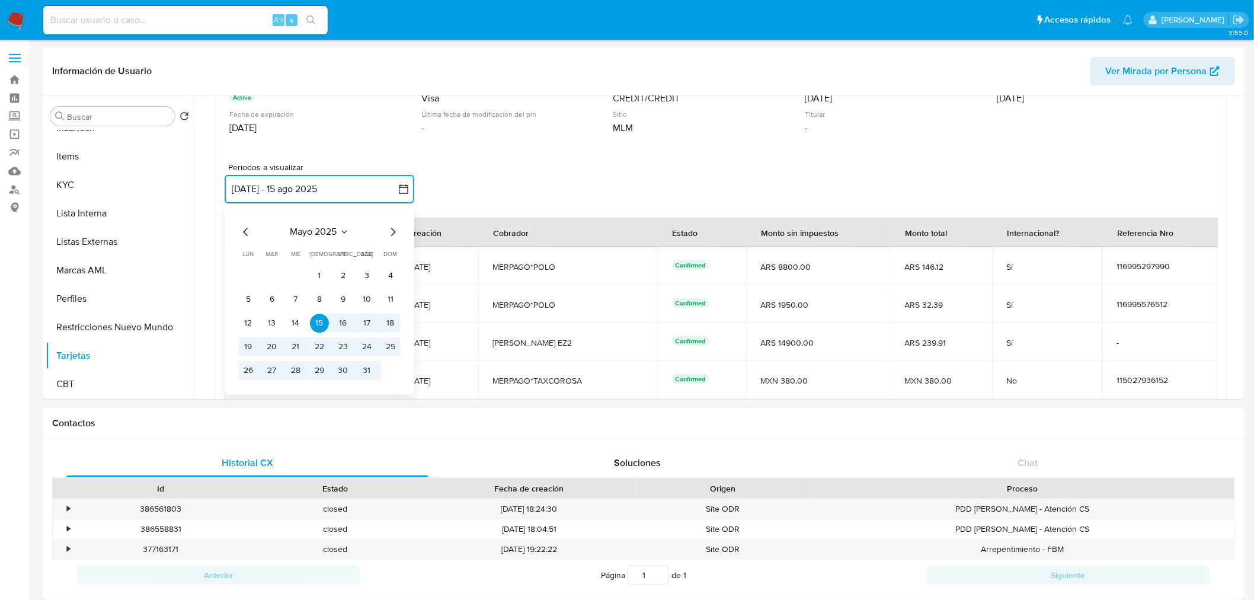
click at [387, 235] on icon "Mes siguiente" at bounding box center [393, 232] width 14 height 14
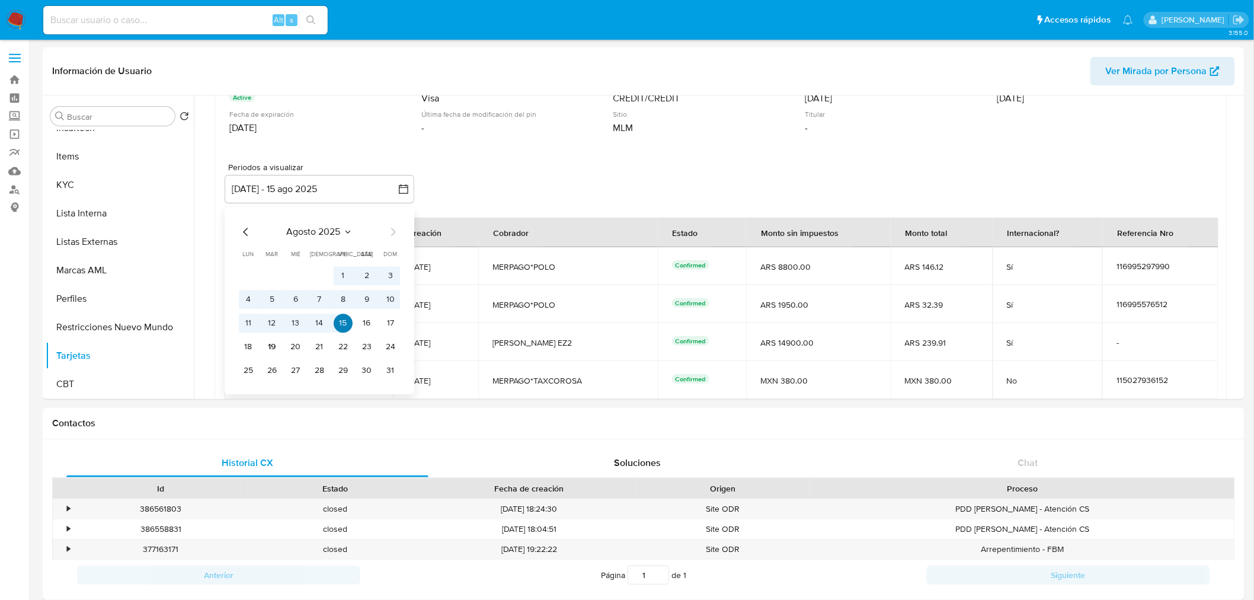
click at [342, 324] on button "15" at bounding box center [343, 322] width 19 height 19
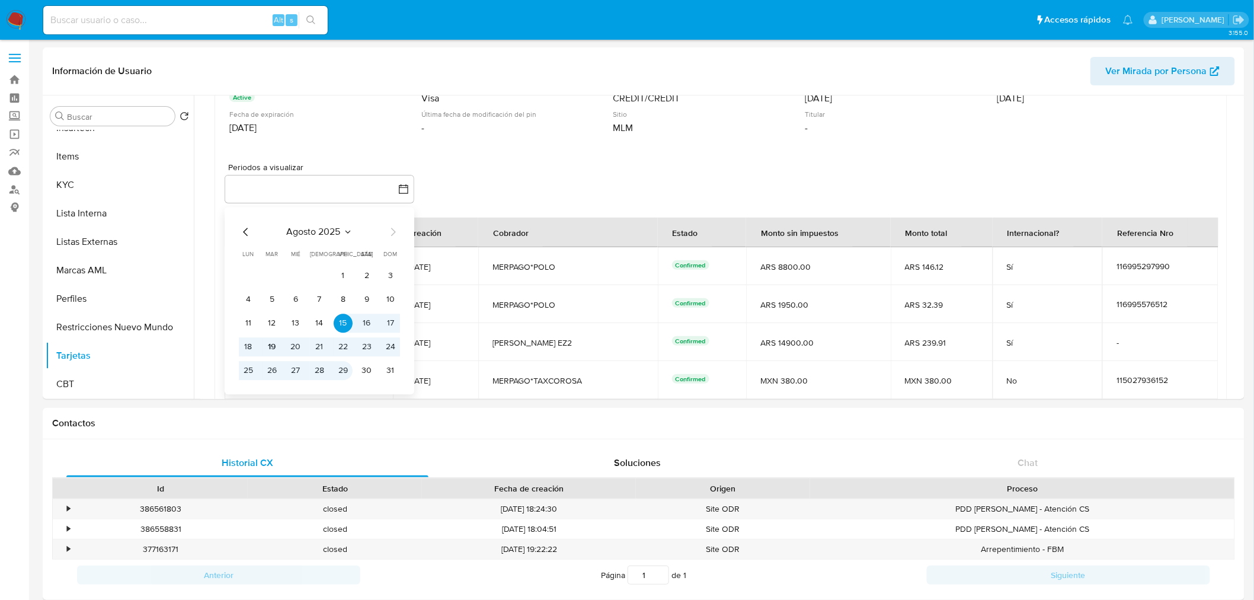
click at [353, 371] on tr "25 26 27 28 29 30 31" at bounding box center [319, 370] width 161 height 19
click at [342, 374] on button "29" at bounding box center [343, 370] width 19 height 19
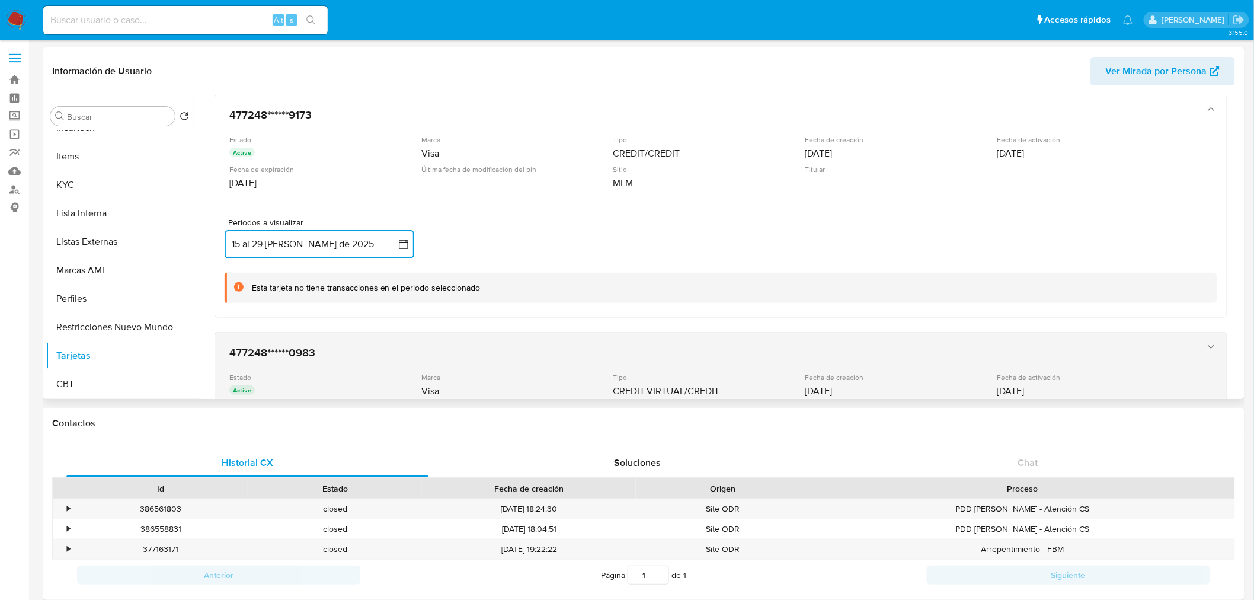
scroll to position [73, 0]
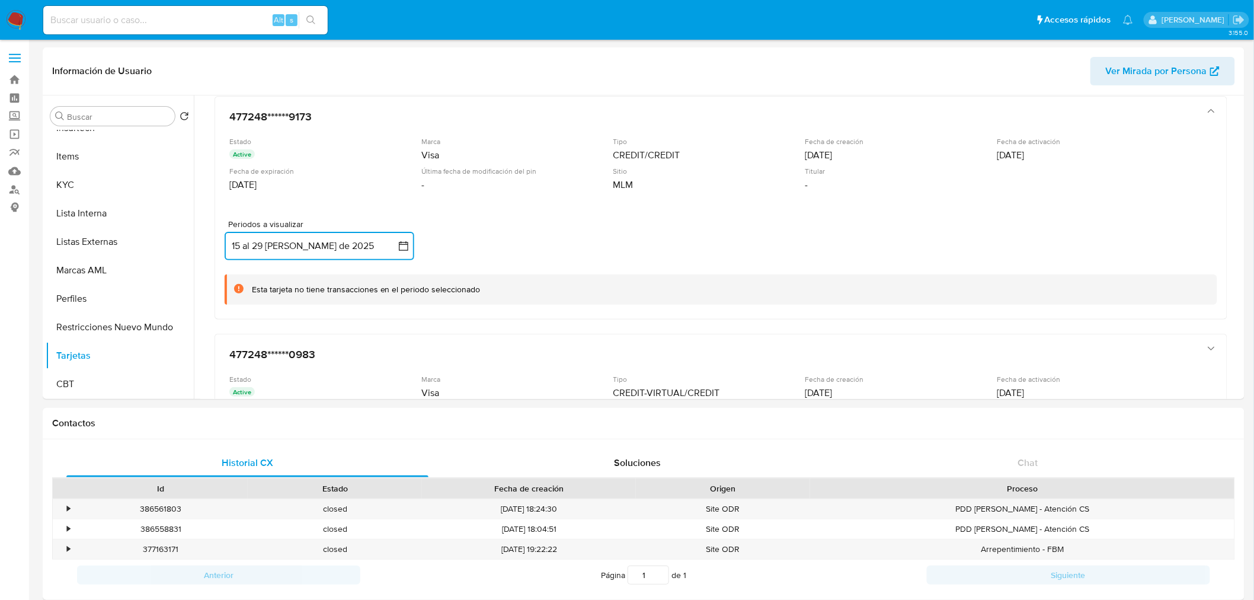
click at [403, 241] on icon "button" at bounding box center [403, 245] width 9 height 9
click at [323, 376] on button "14" at bounding box center [319, 379] width 19 height 19
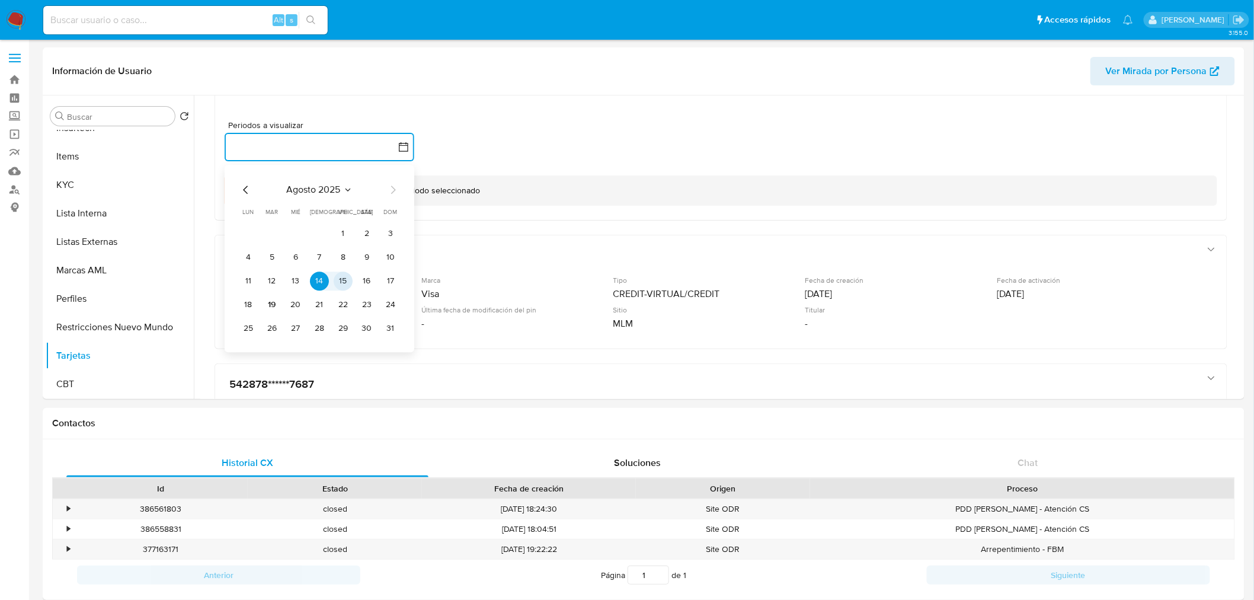
scroll to position [174, 0]
click at [339, 326] on button "29" at bounding box center [343, 326] width 19 height 19
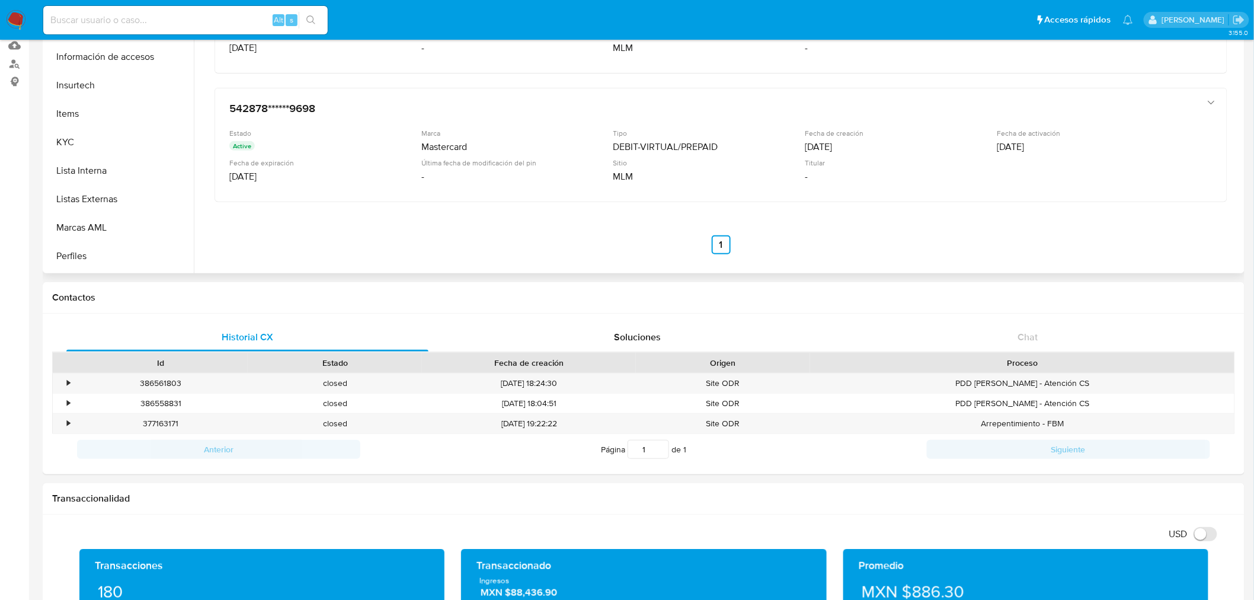
scroll to position [501, 0]
click at [132, 202] on button "Restricciones Nuevo Mundo" at bounding box center [115, 201] width 139 height 28
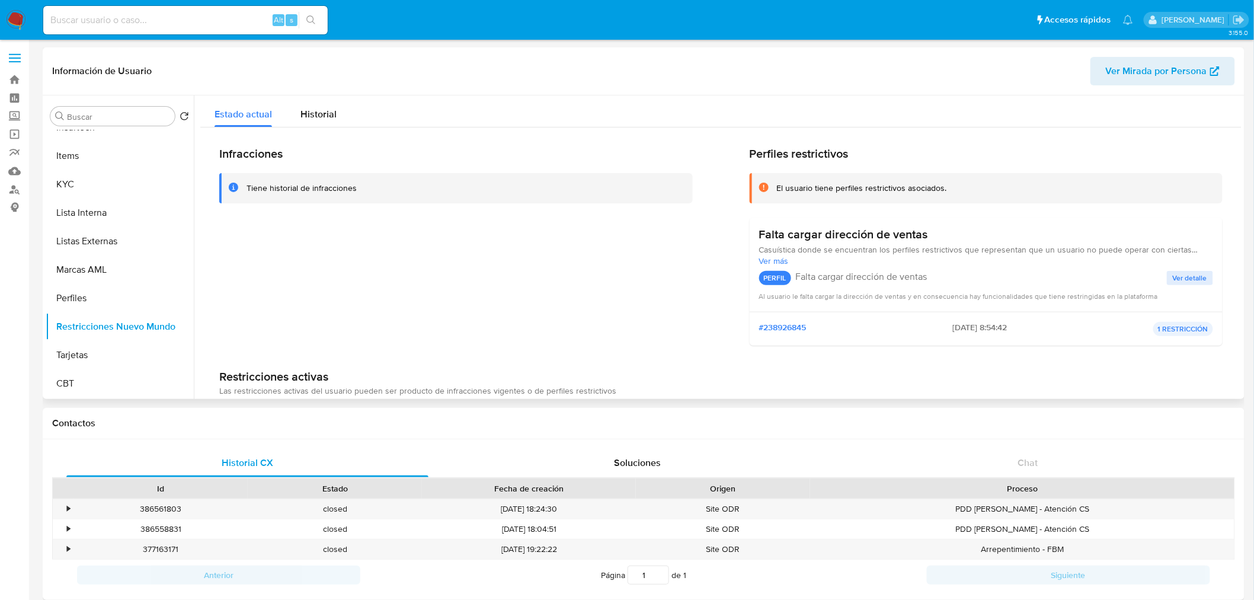
scroll to position [500, 0]
click at [776, 261] on span "Ver más" at bounding box center [986, 260] width 454 height 11
click at [1197, 283] on span "Ver detalle" at bounding box center [1189, 289] width 34 height 12
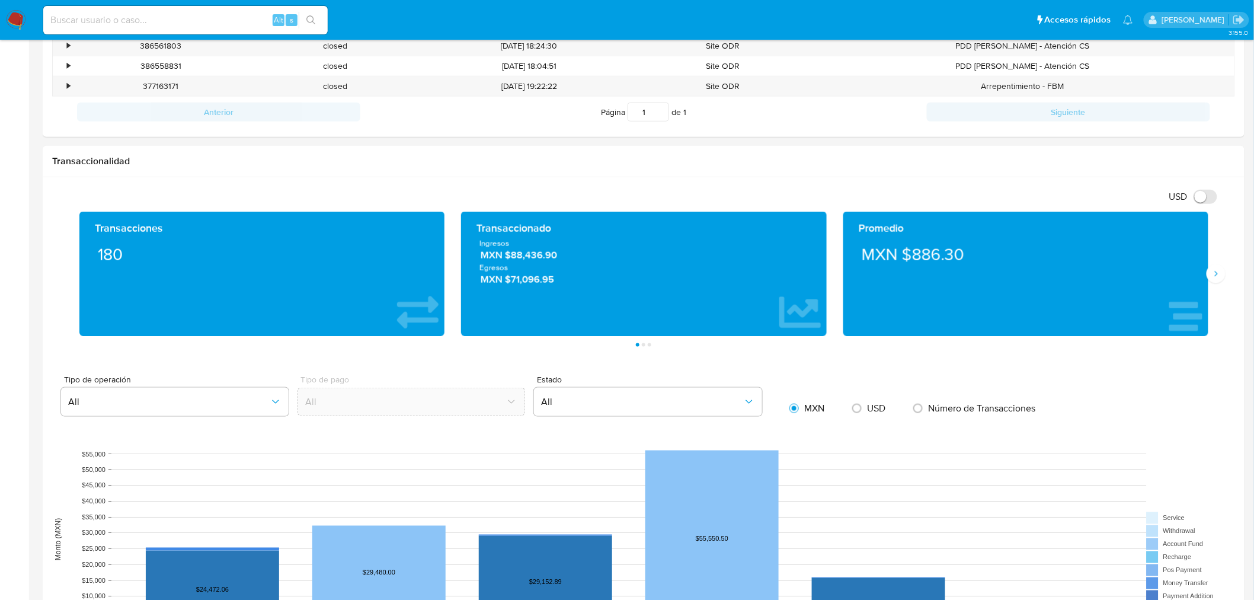
scroll to position [331, 0]
